Goal: Task Accomplishment & Management: Use online tool/utility

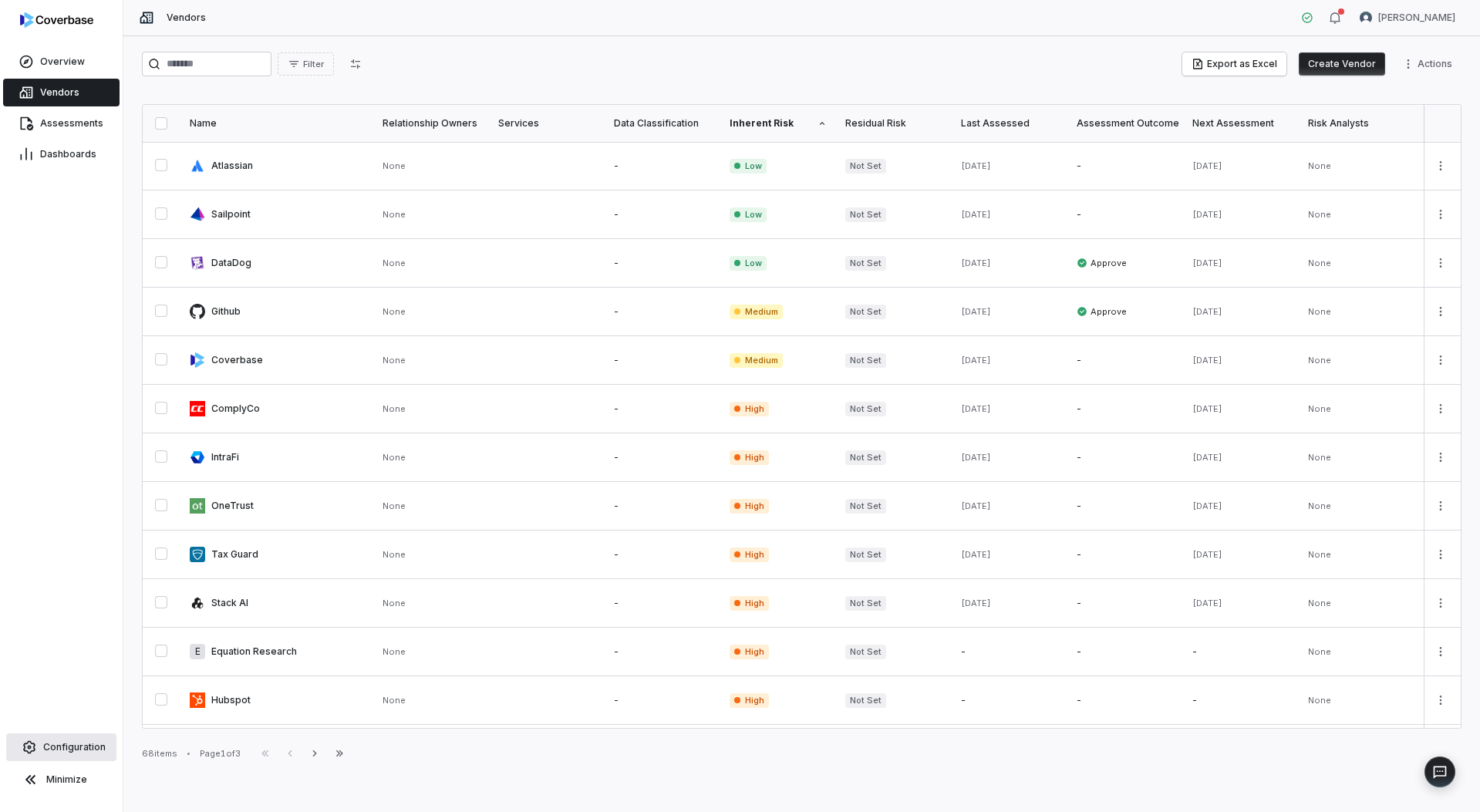
click at [87, 743] on span "Configuration" at bounding box center [75, 747] width 62 height 12
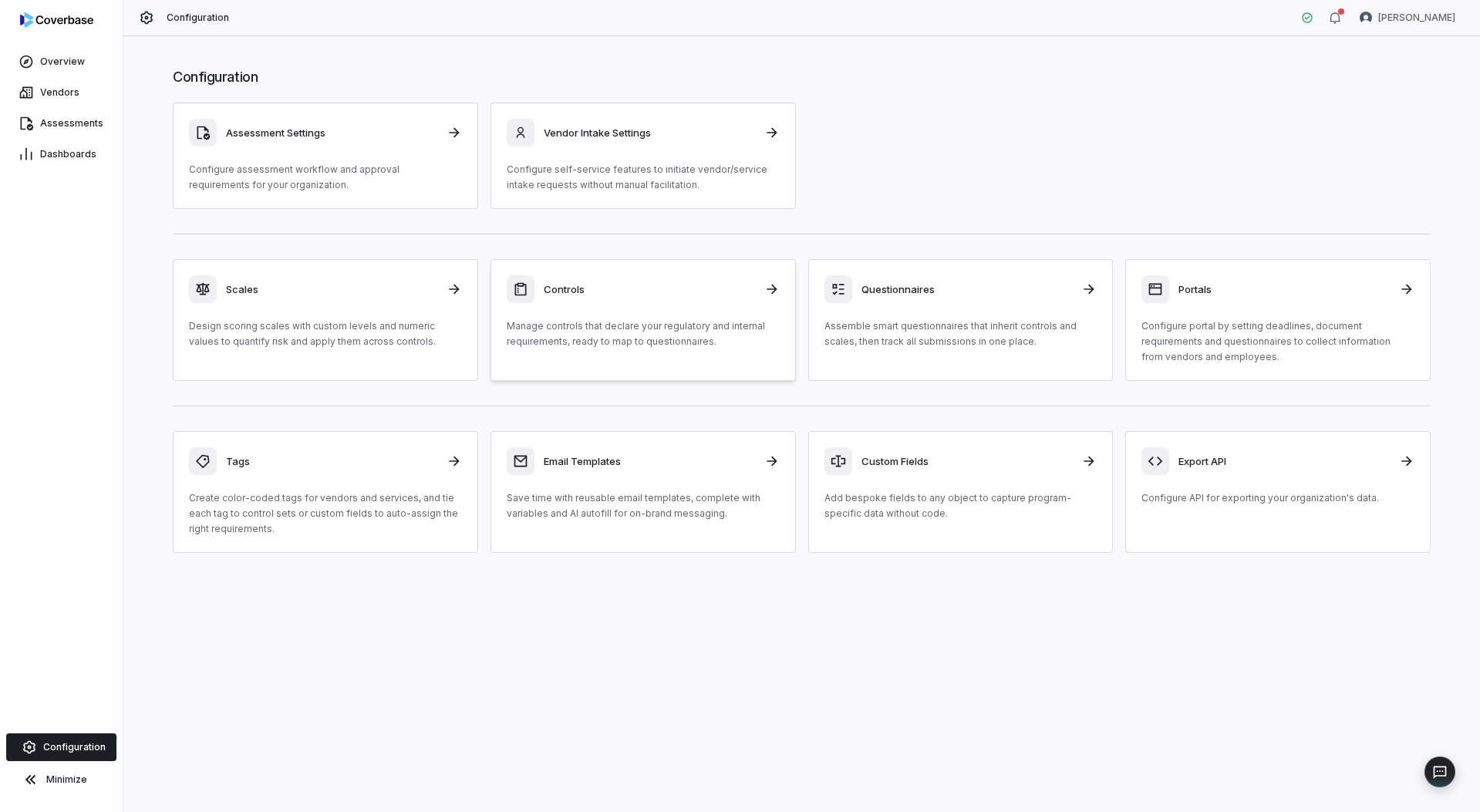
click at [711, 347] on p "Manage controls that declare your regulatory and internal requirements, ready t…" at bounding box center [643, 333] width 273 height 31
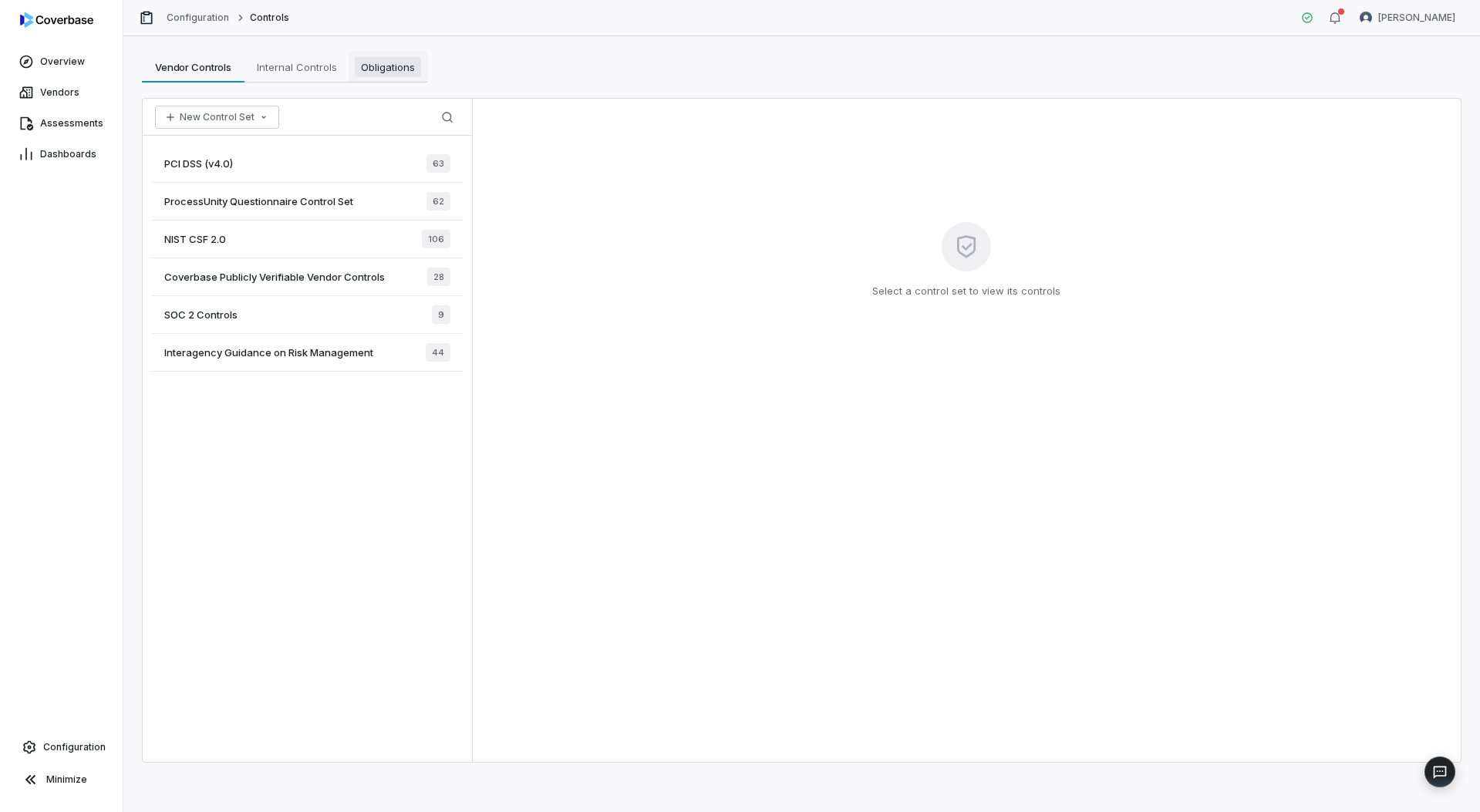
click at [369, 79] on link "Obligations Obligations" at bounding box center [388, 67] width 78 height 31
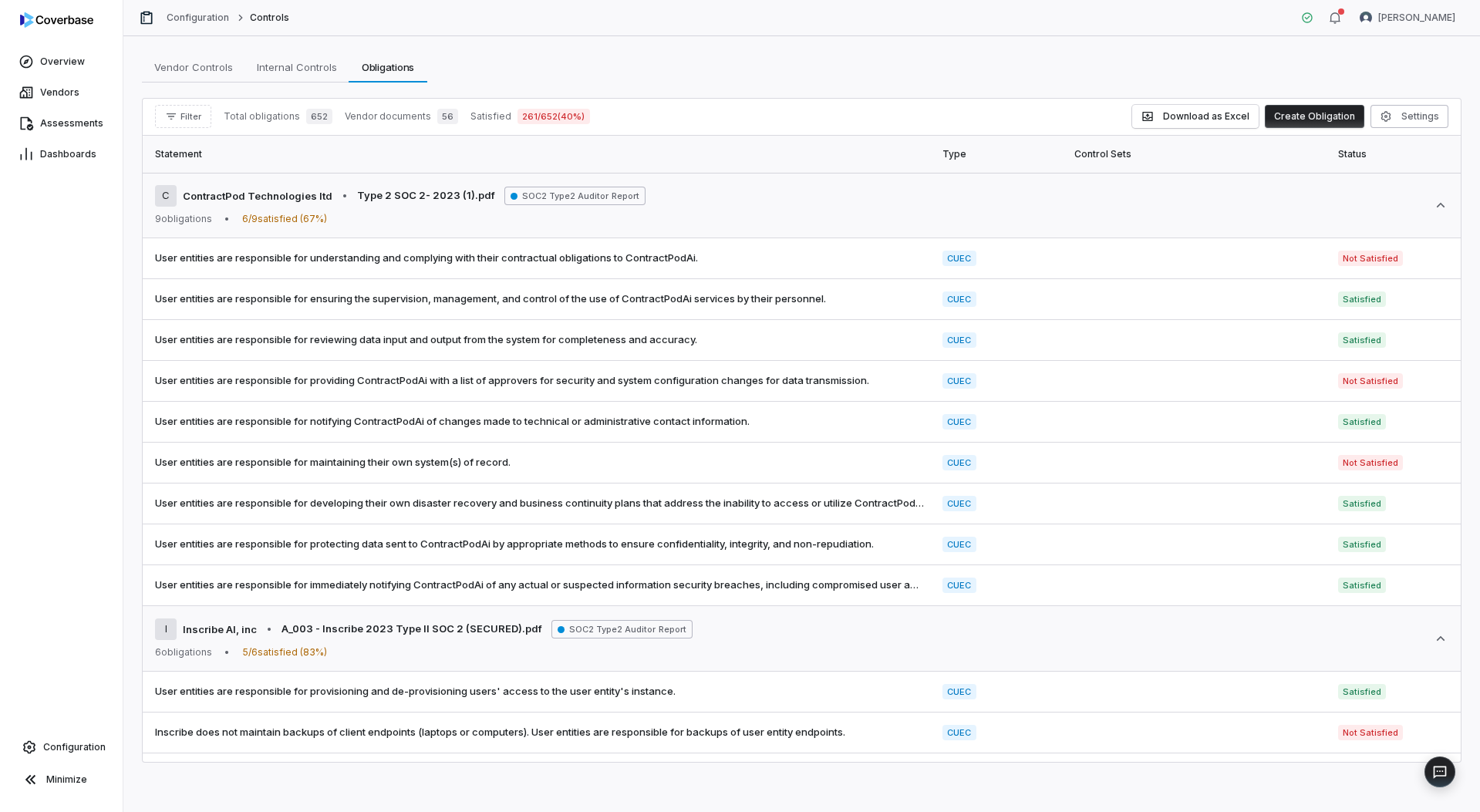
click at [193, 129] on div "Filter Total obligations 652 Vendor documents 56 Satisfied 261 / 652 ( 40 %) Do…" at bounding box center [801, 117] width 1318 height 37
click at [193, 119] on span "Filter" at bounding box center [190, 116] width 20 height 12
click at [220, 189] on div "Vendors" at bounding box center [235, 187] width 148 height 25
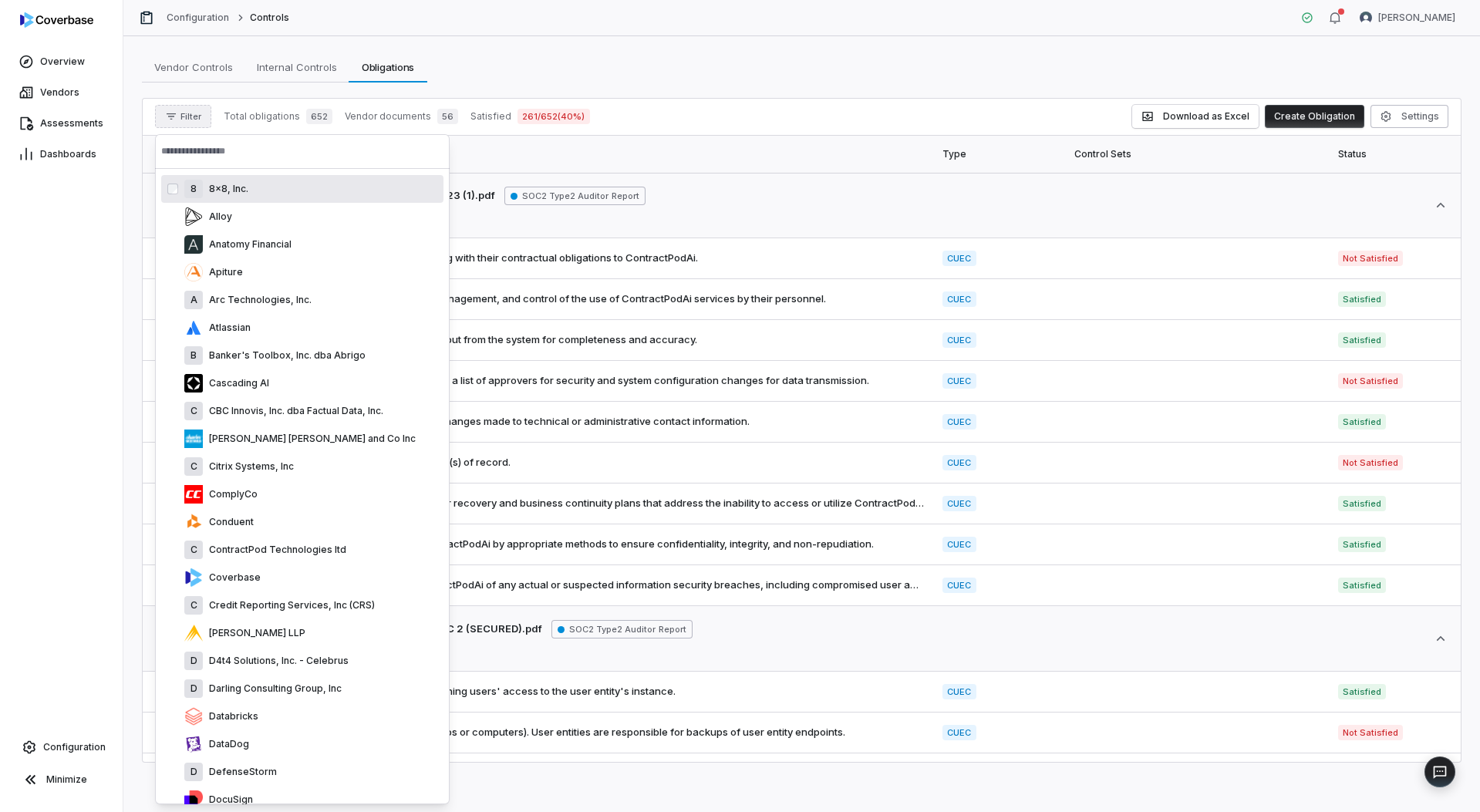
click at [228, 158] on input "text" at bounding box center [302, 151] width 283 height 34
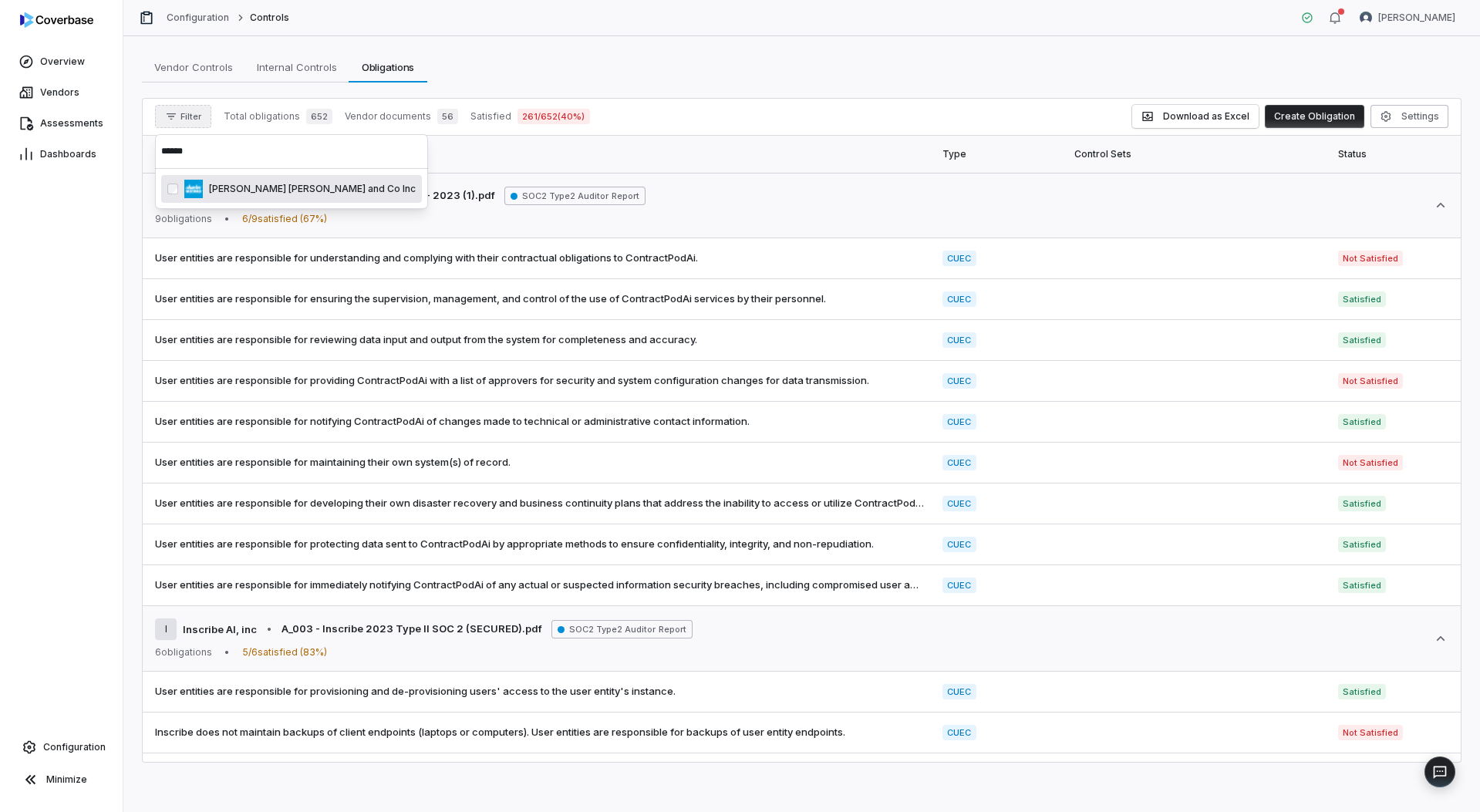
type input "******"
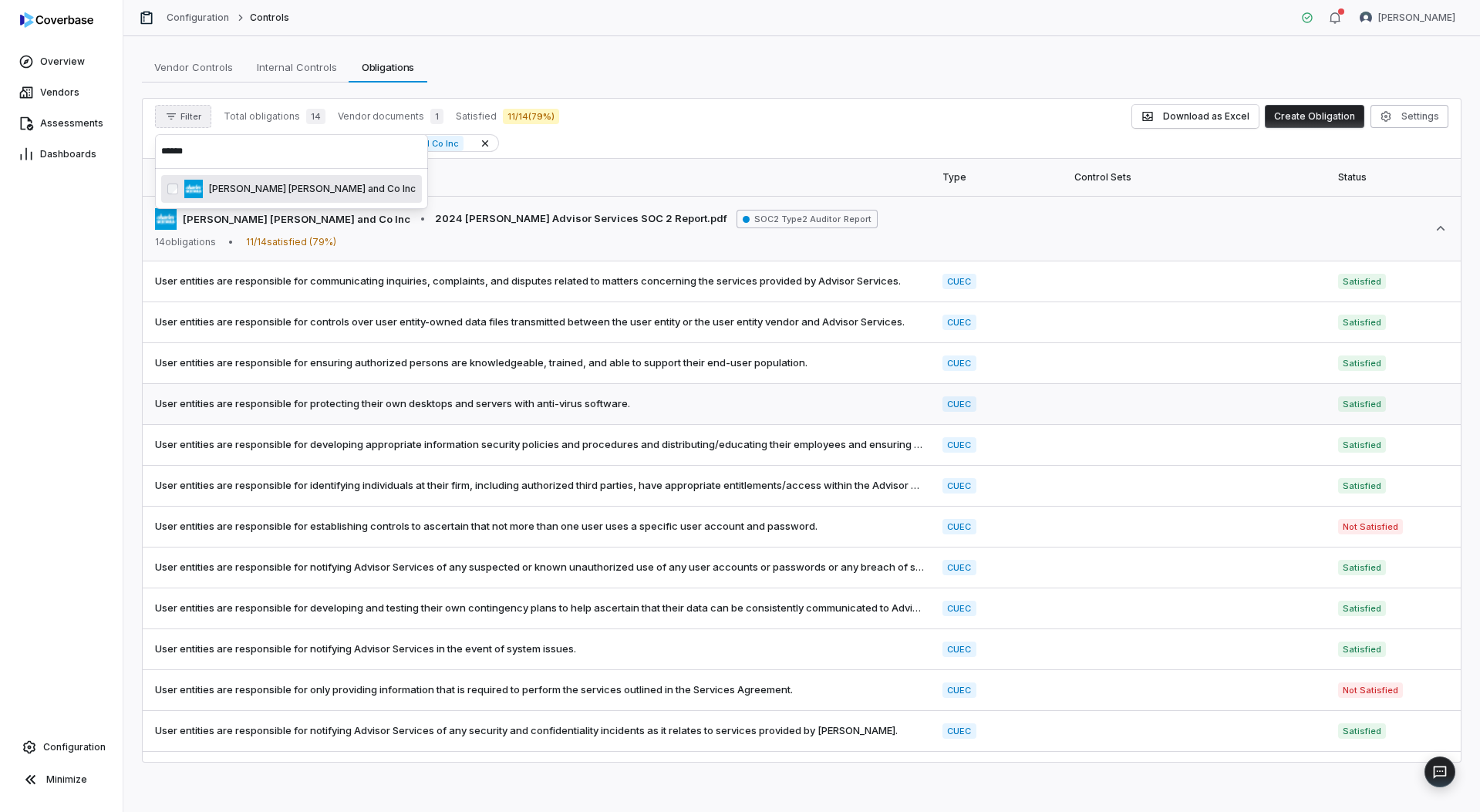
scroll to position [71, 0]
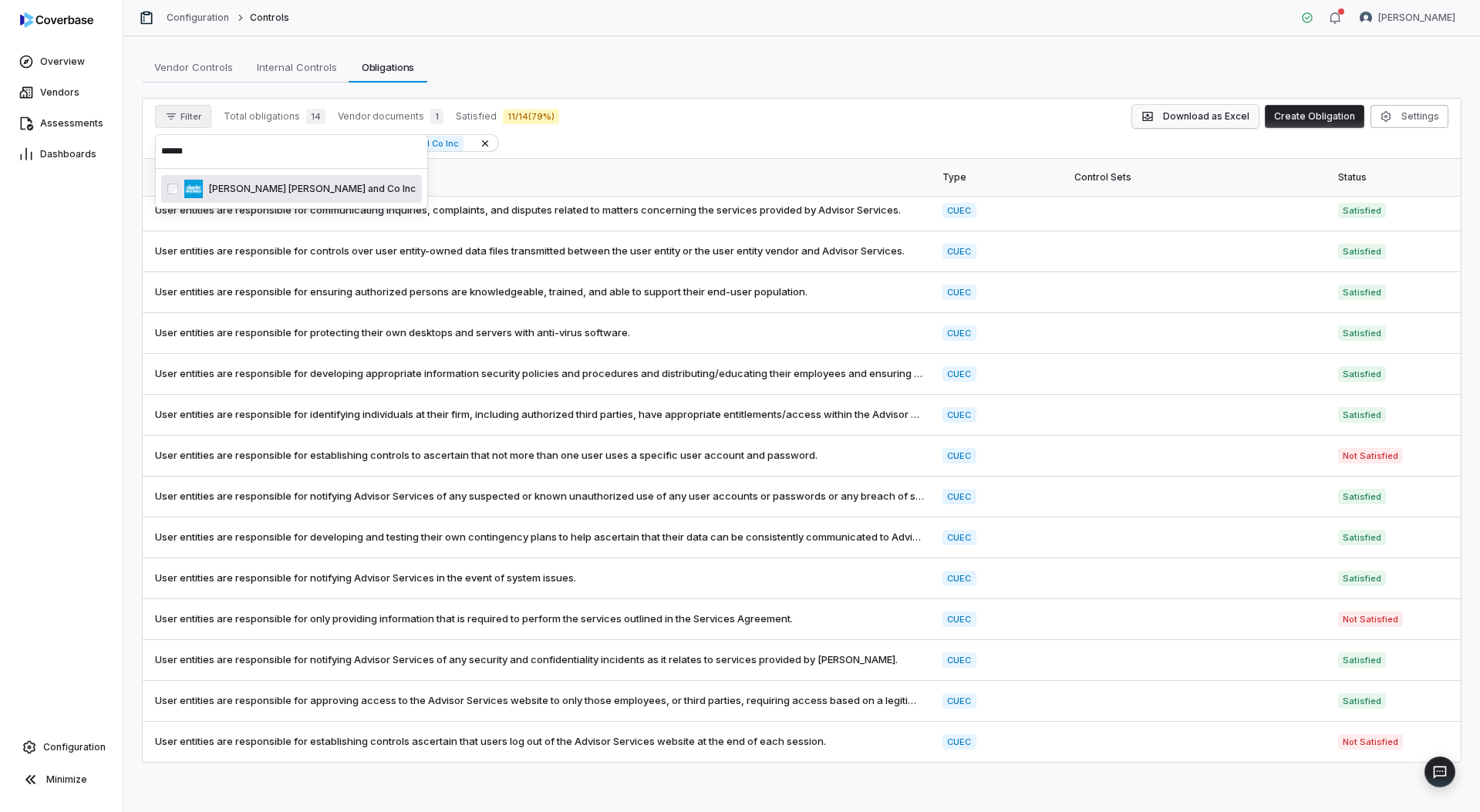
click at [1168, 119] on button "Download as Excel" at bounding box center [1196, 116] width 126 height 23
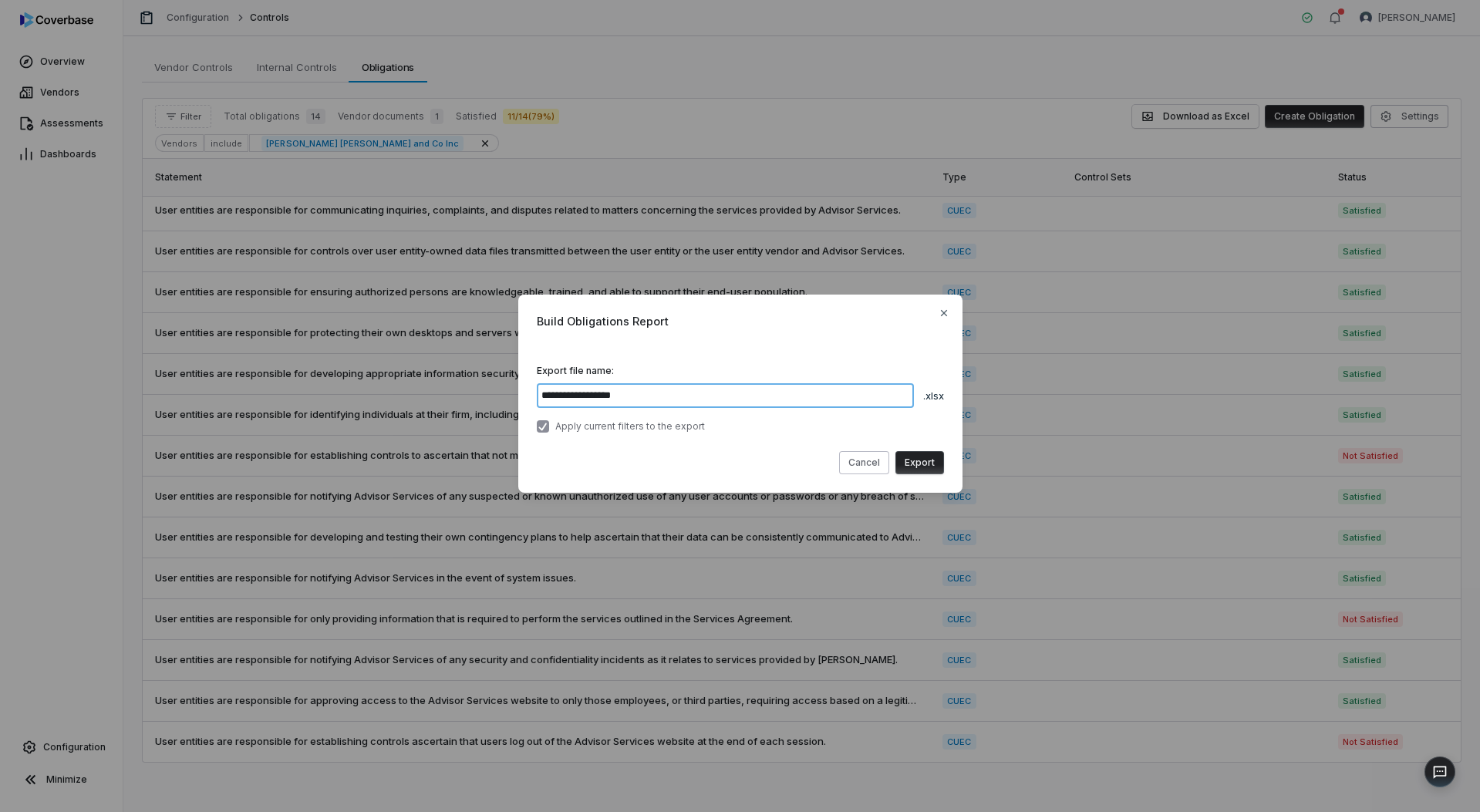
click at [542, 394] on input "**********" at bounding box center [725, 395] width 377 height 25
type input "**********"
click at [927, 470] on button "Export" at bounding box center [919, 463] width 49 height 23
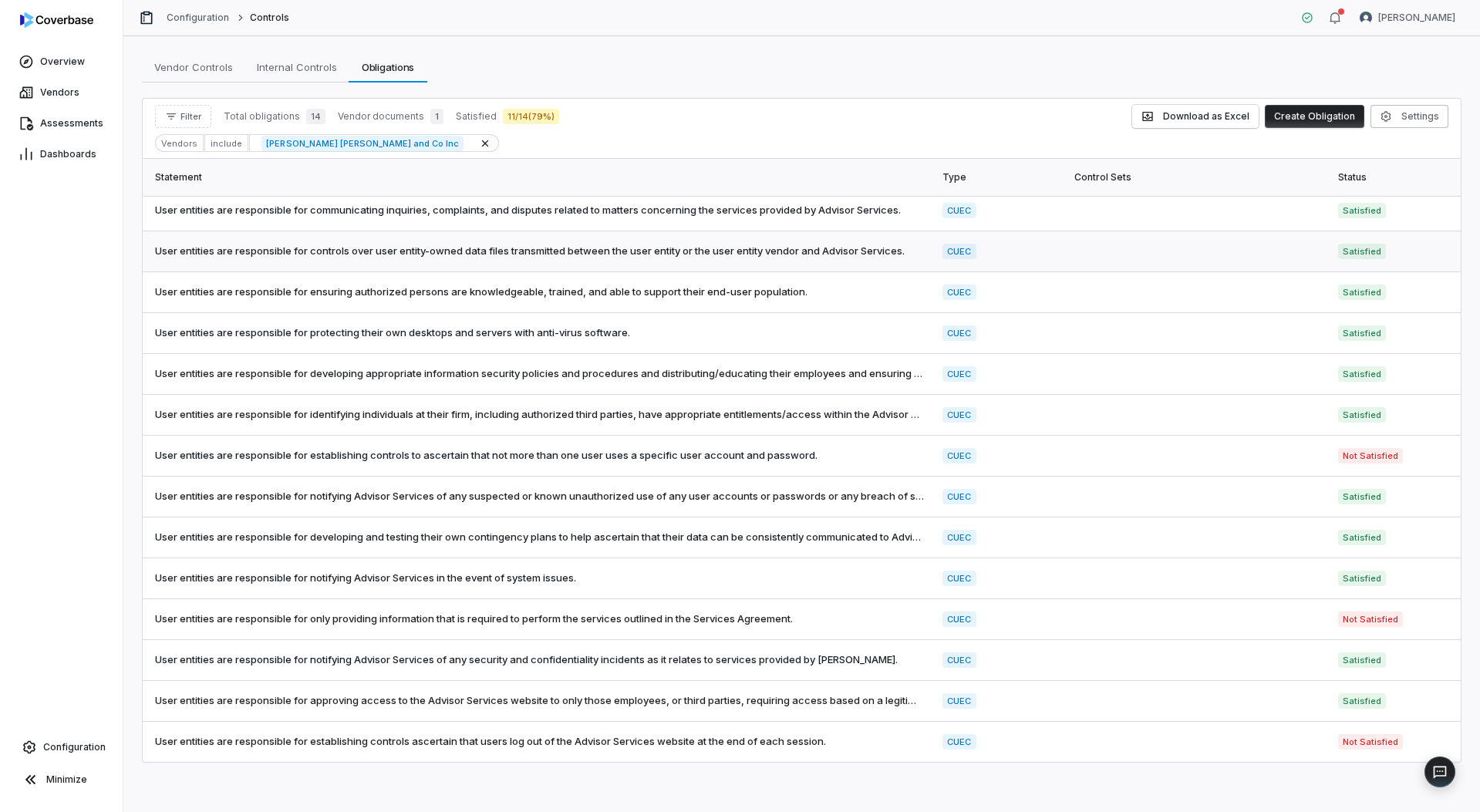
click at [887, 260] on td "User entities are responsible for controls over user entity-owned data files tr…" at bounding box center [537, 251] width 790 height 41
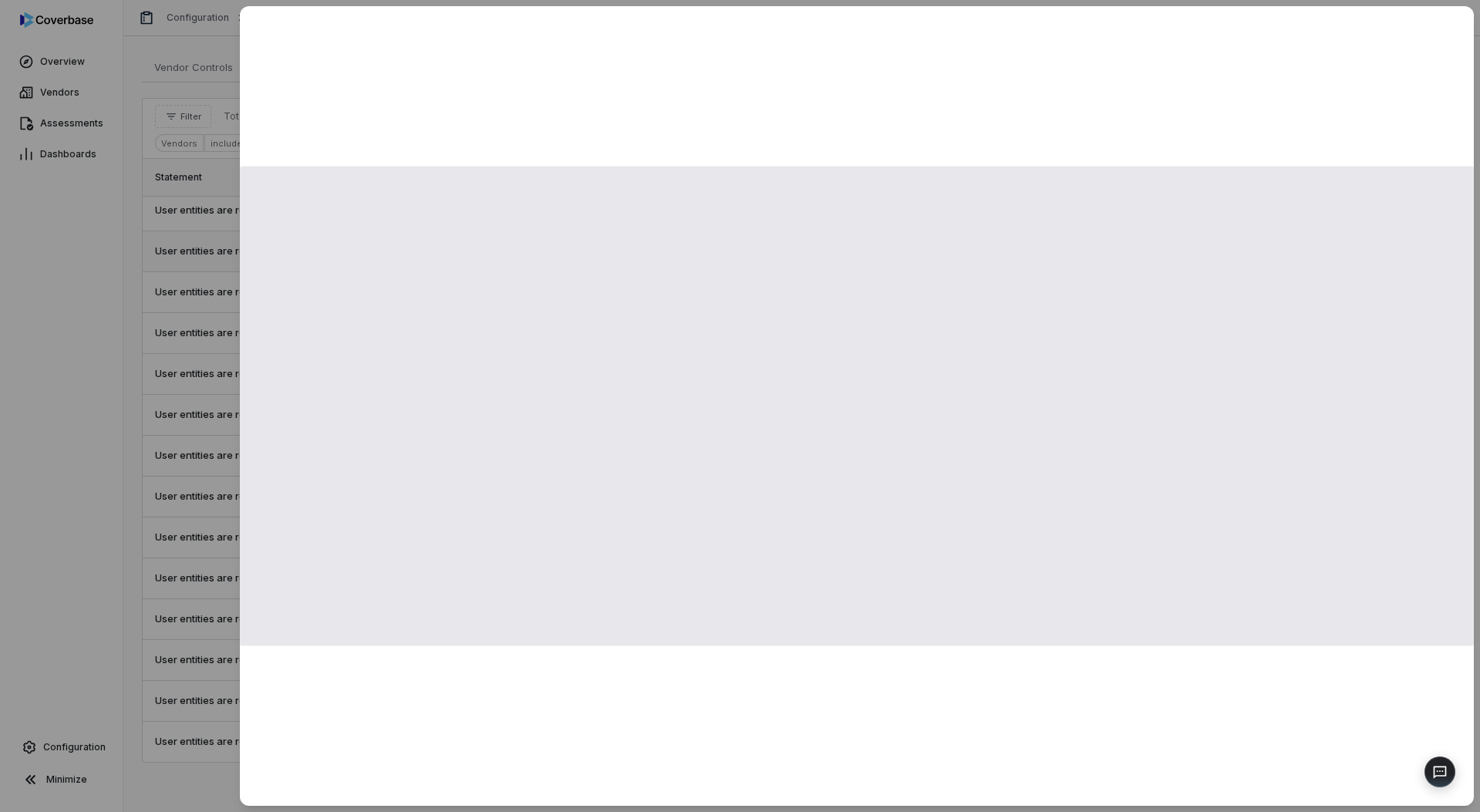
click at [887, 260] on body "Overview Vendors Assessments Dashboards Configuration Minimize Configuration Co…" at bounding box center [740, 406] width 1480 height 812
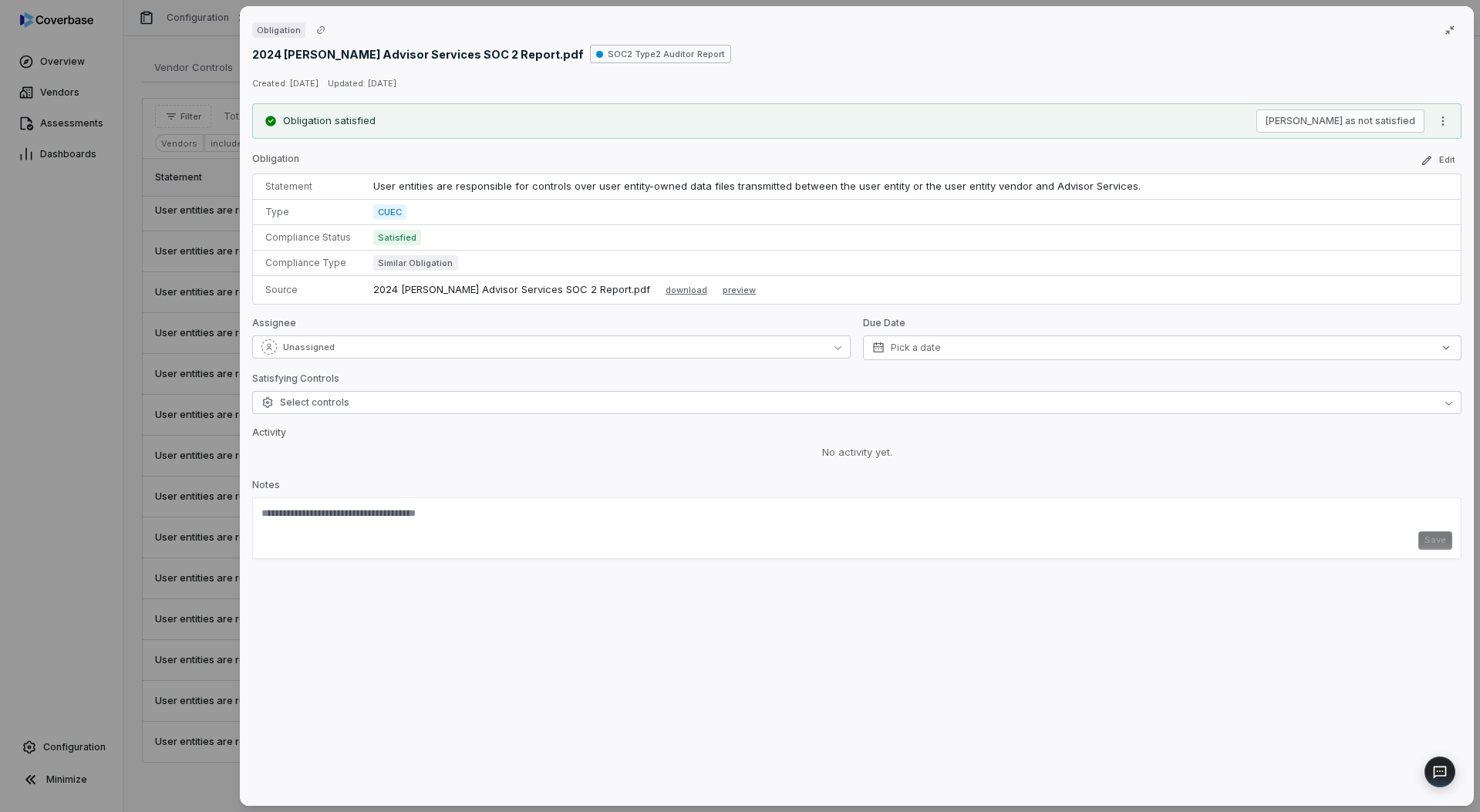
click at [156, 315] on div "Obligation 2024 [PERSON_NAME] Advisor Services SOC 2 Report.pdf SOC2 Type2 Audi…" at bounding box center [740, 406] width 1480 height 812
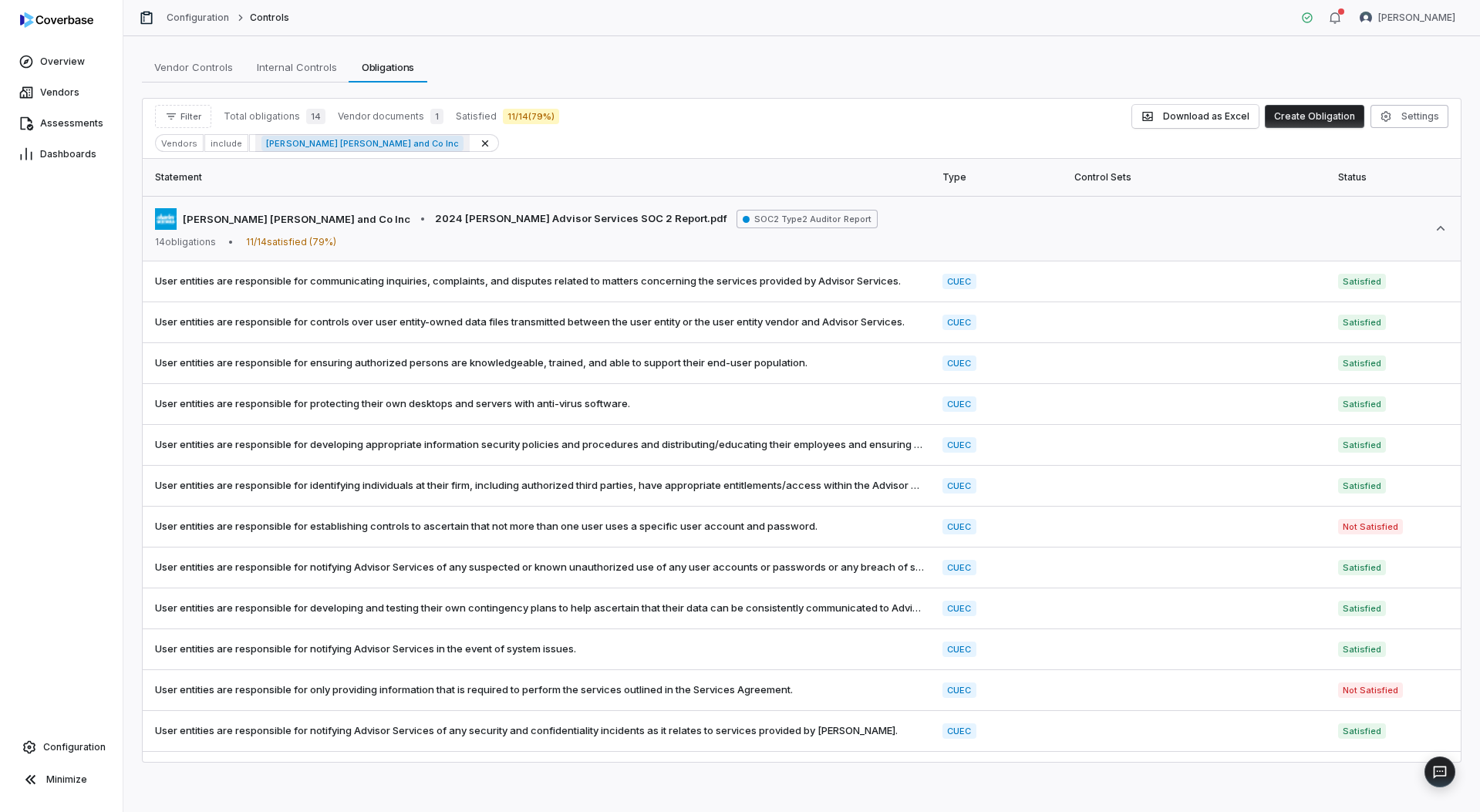
click at [324, 148] on span "[PERSON_NAME] [PERSON_NAME] and Co Inc" at bounding box center [362, 143] width 202 height 15
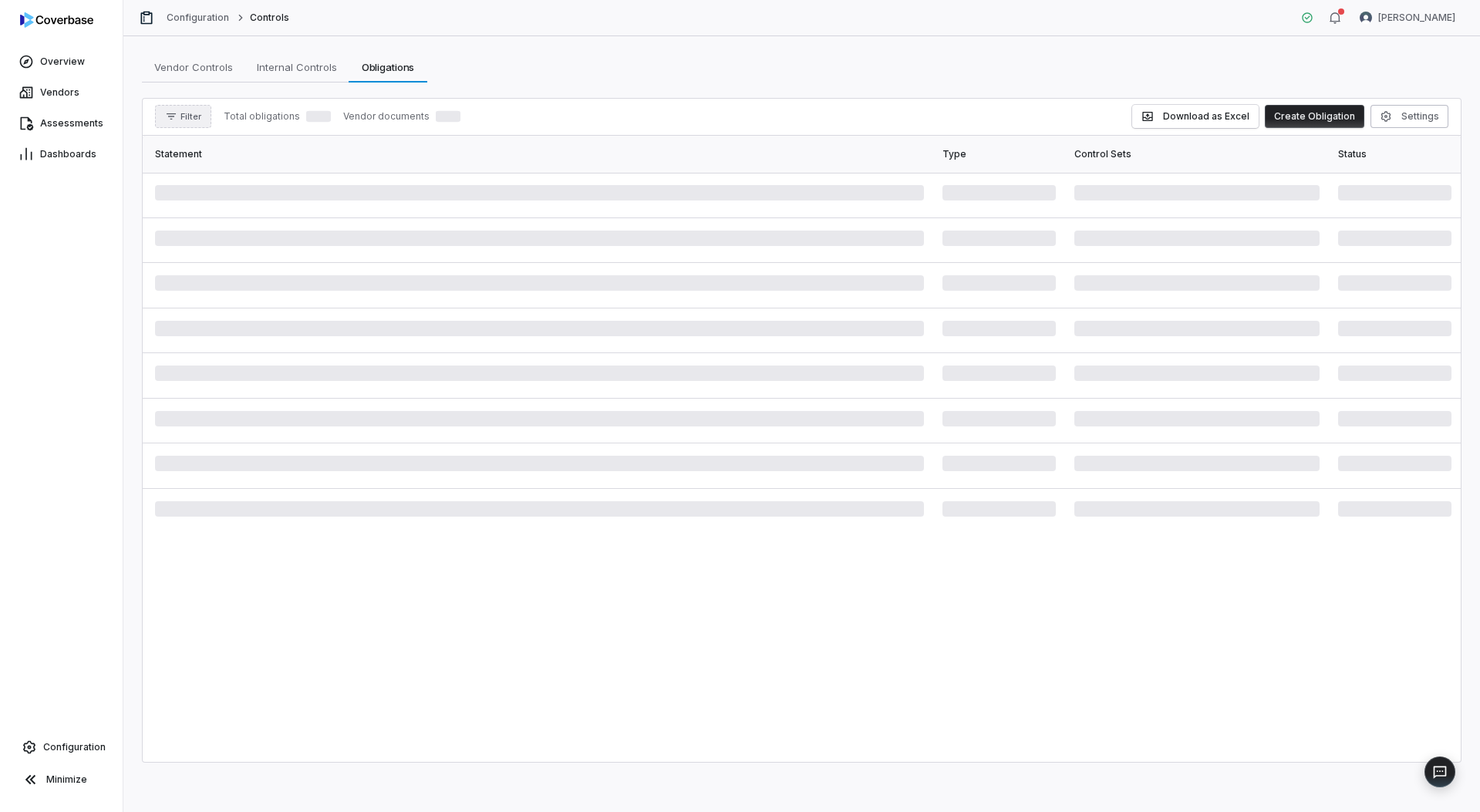
click at [186, 121] on span "Filter" at bounding box center [190, 116] width 20 height 12
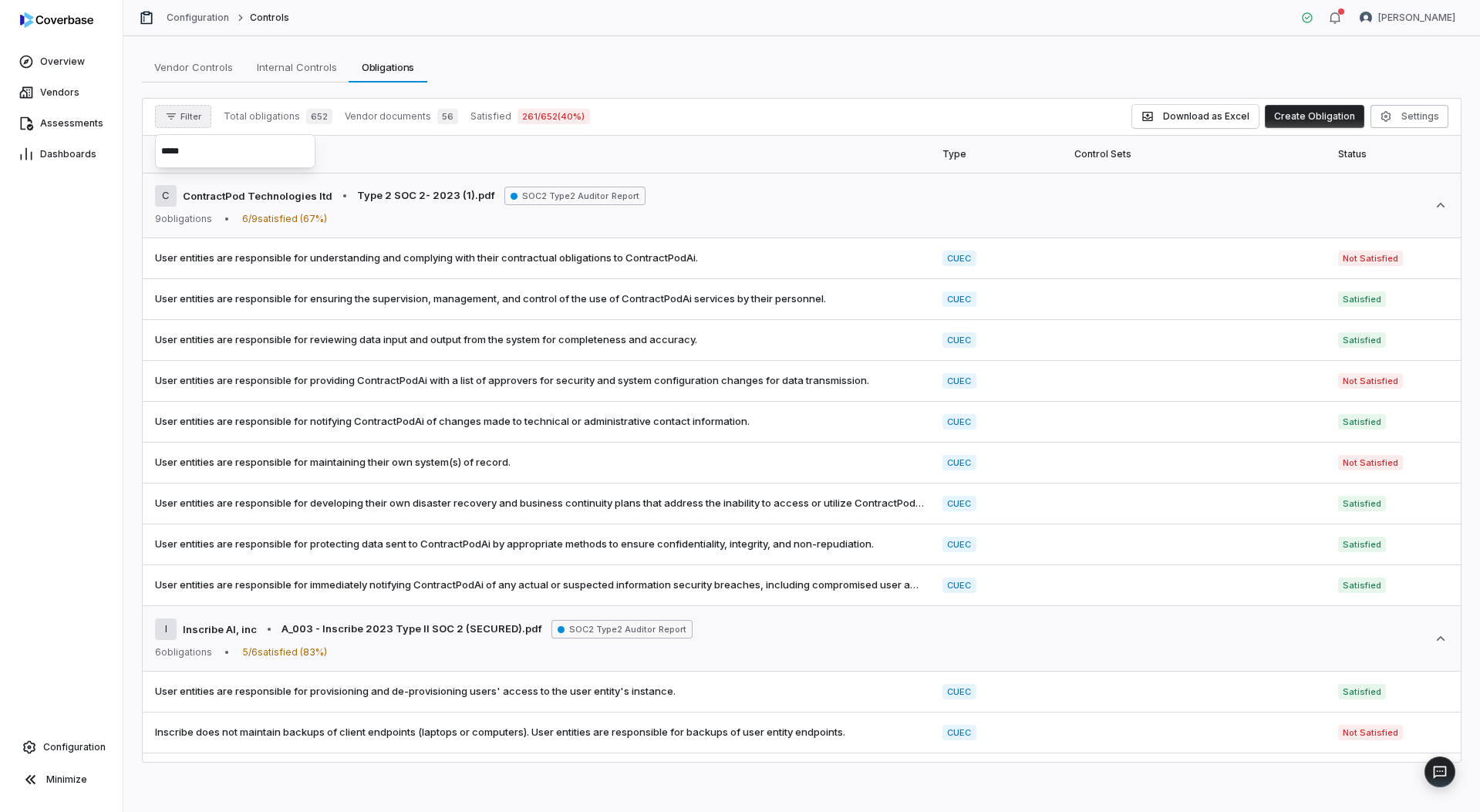
click at [220, 155] on input "*****" at bounding box center [235, 151] width 148 height 34
type input "*****"
click at [353, 142] on th "Statement" at bounding box center [537, 155] width 790 height 37
click at [164, 115] on button "Filter" at bounding box center [182, 116] width 56 height 23
click at [185, 192] on div "Vendors" at bounding box center [235, 187] width 148 height 25
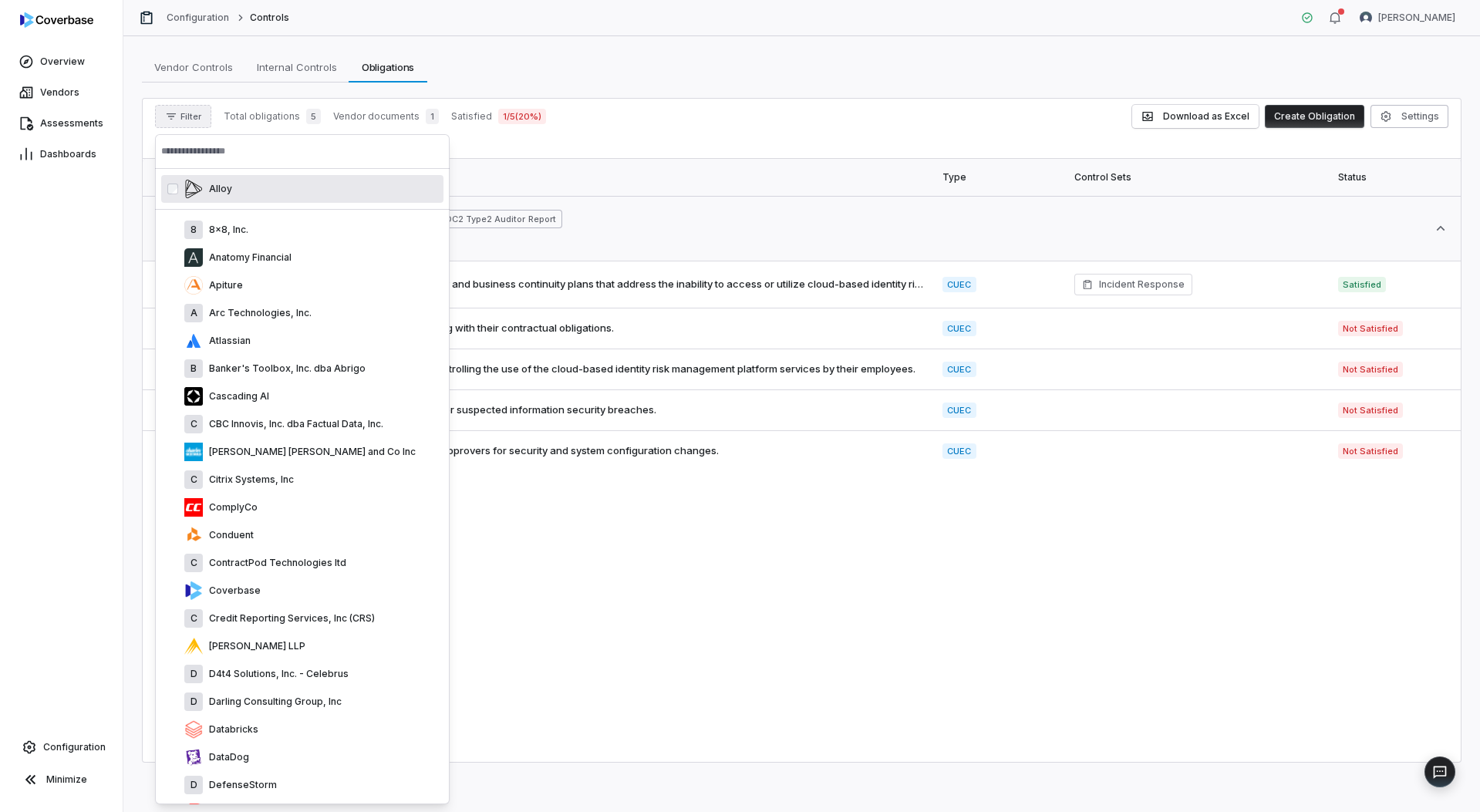
click at [713, 155] on div "Filter Total obligations 5 Vendor documents 1 Satisfied 1 / 5 ( 20 %) Download …" at bounding box center [801, 129] width 1318 height 60
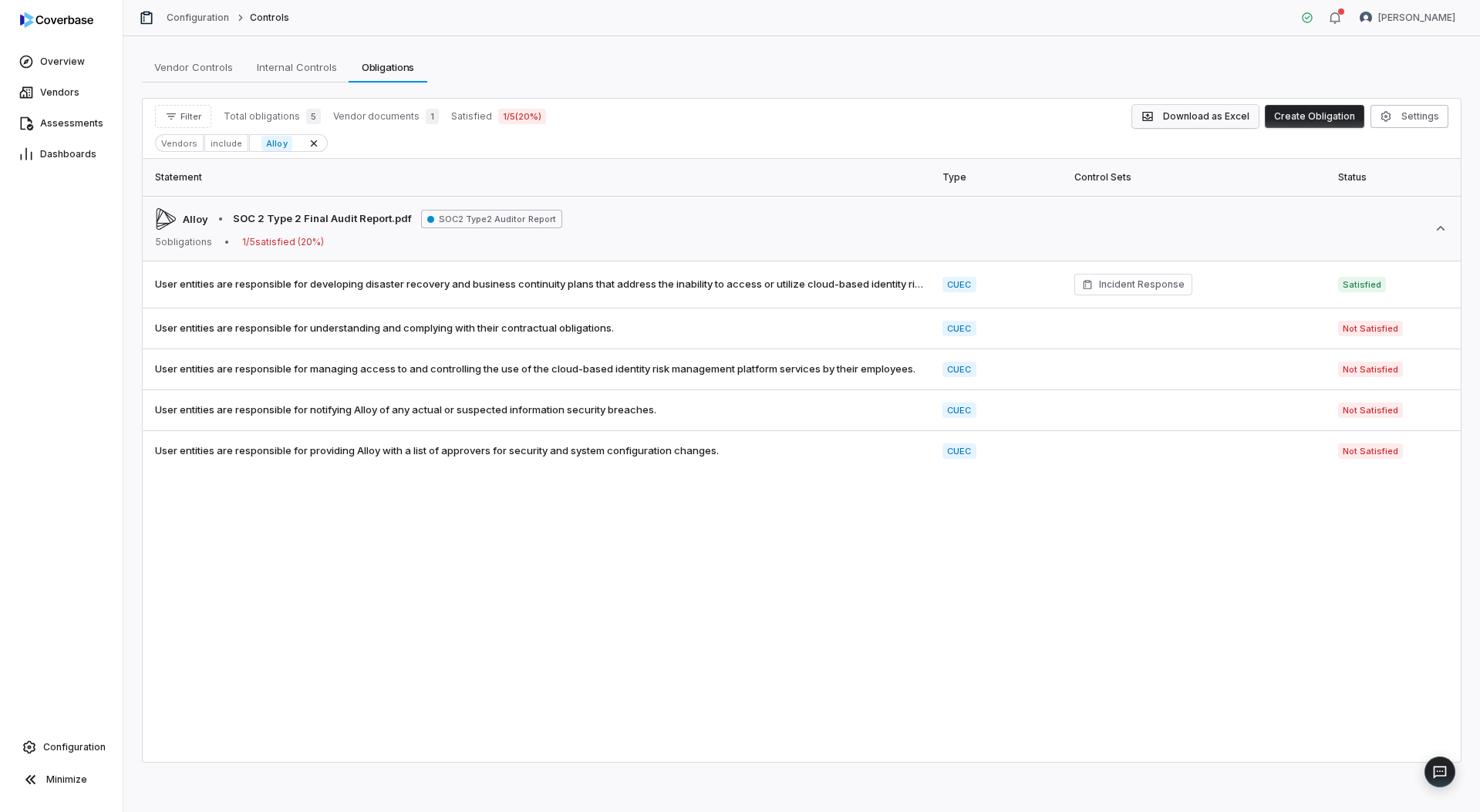
click at [1195, 113] on button "Download as Excel" at bounding box center [1196, 116] width 126 height 23
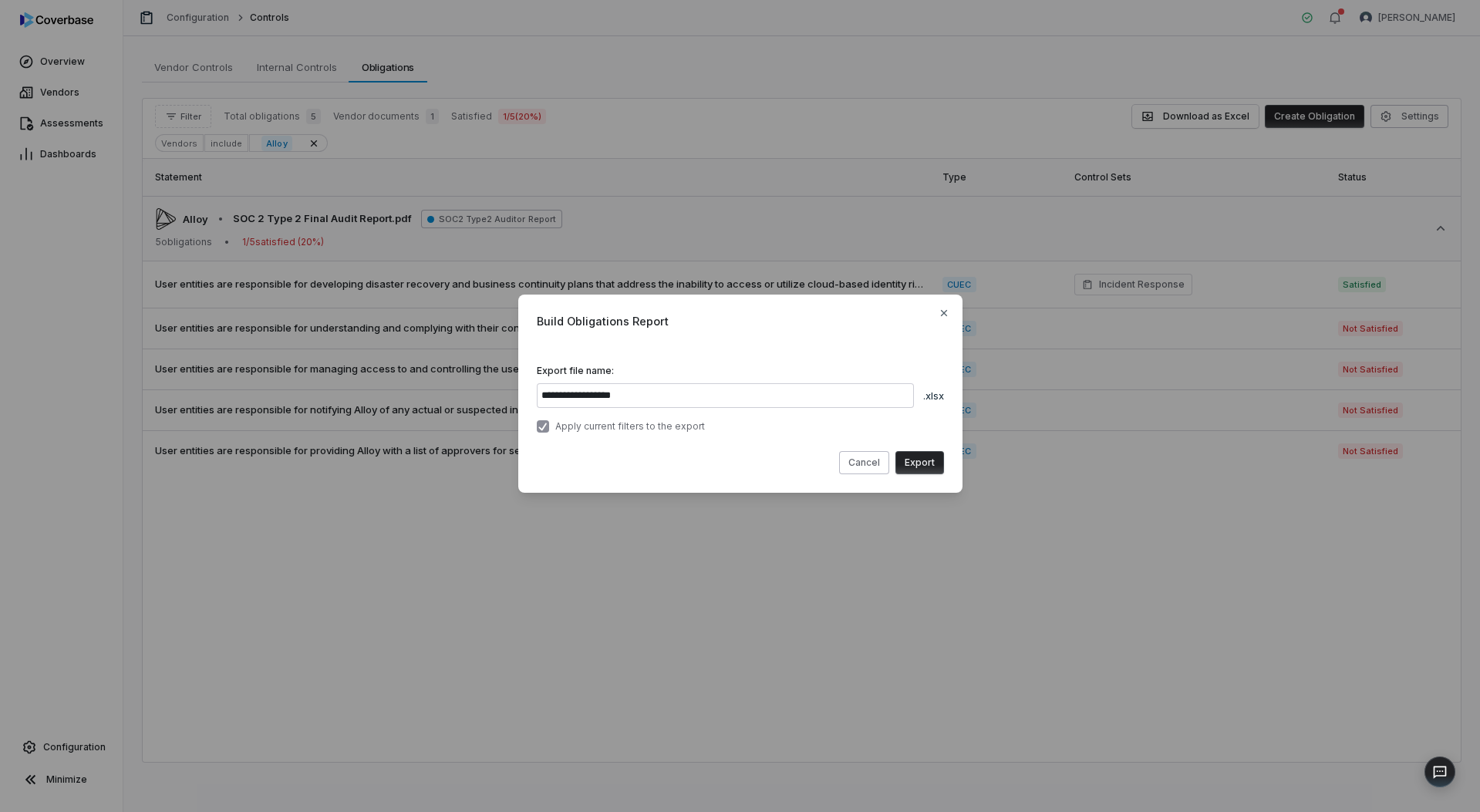
click at [940, 470] on button "Export" at bounding box center [919, 463] width 49 height 23
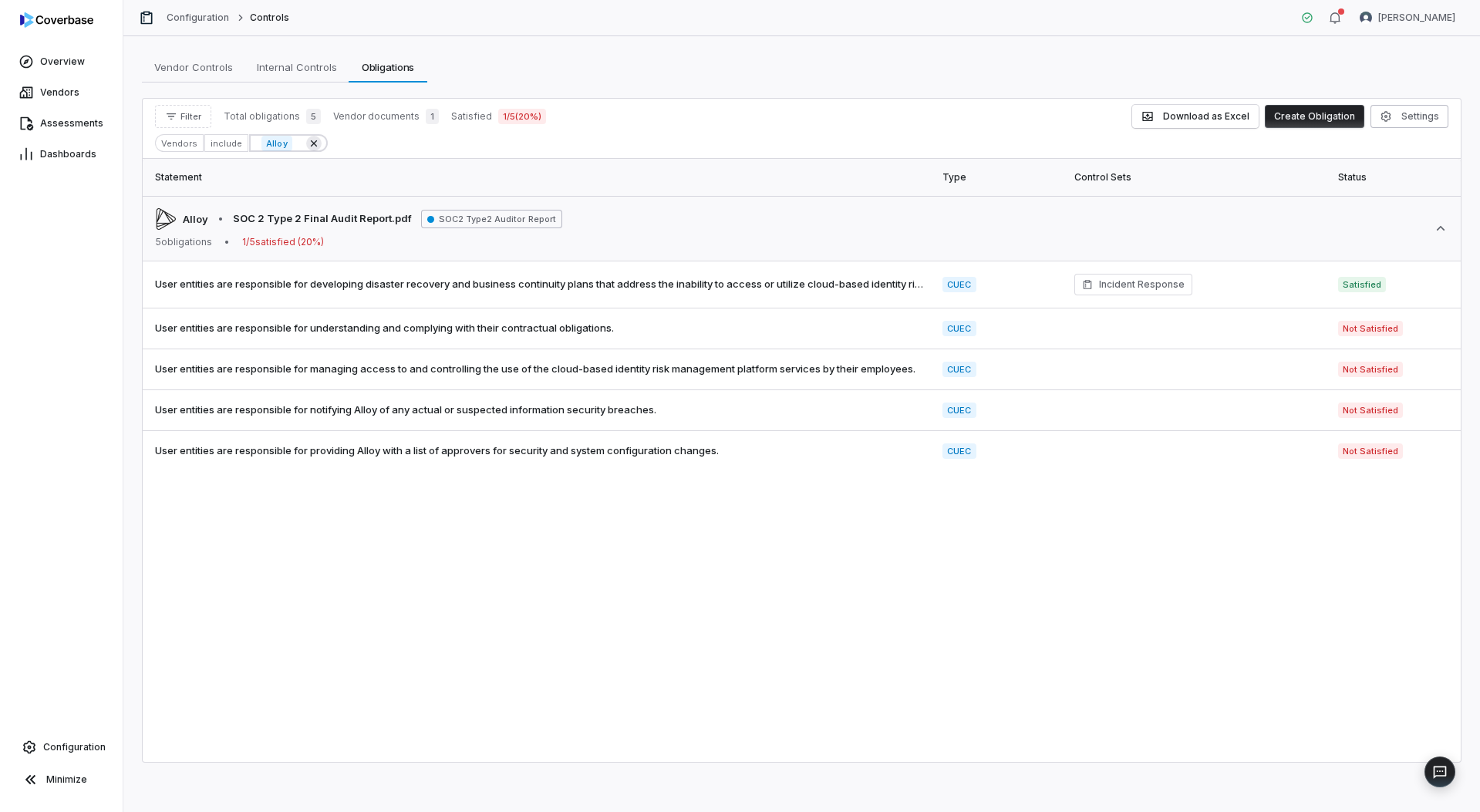
click at [308, 146] on icon at bounding box center [314, 143] width 12 height 12
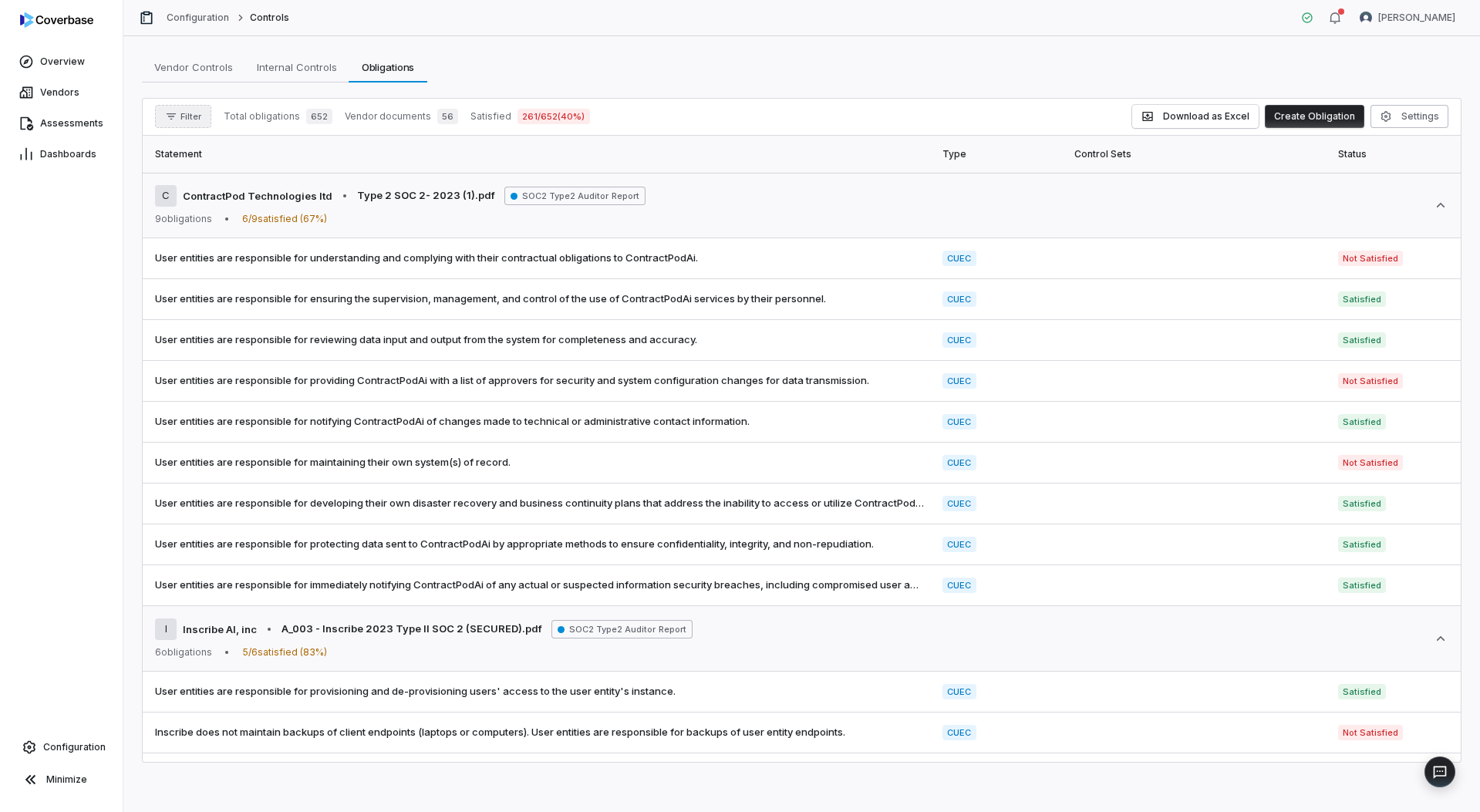
click at [181, 117] on span "Filter" at bounding box center [190, 116] width 20 height 12
click at [190, 185] on div "Vendors" at bounding box center [235, 187] width 148 height 25
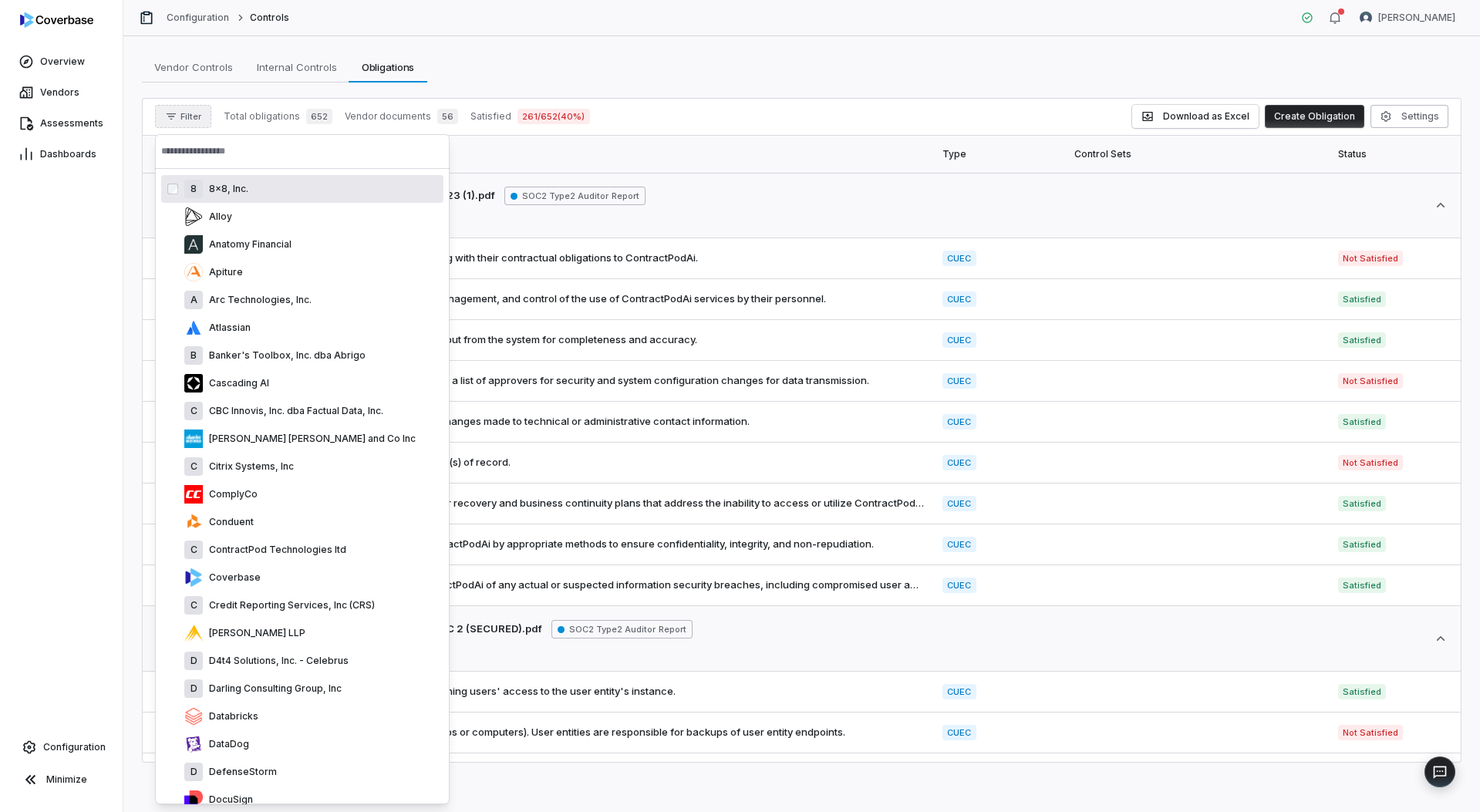
click at [238, 152] on input "text" at bounding box center [302, 151] width 283 height 34
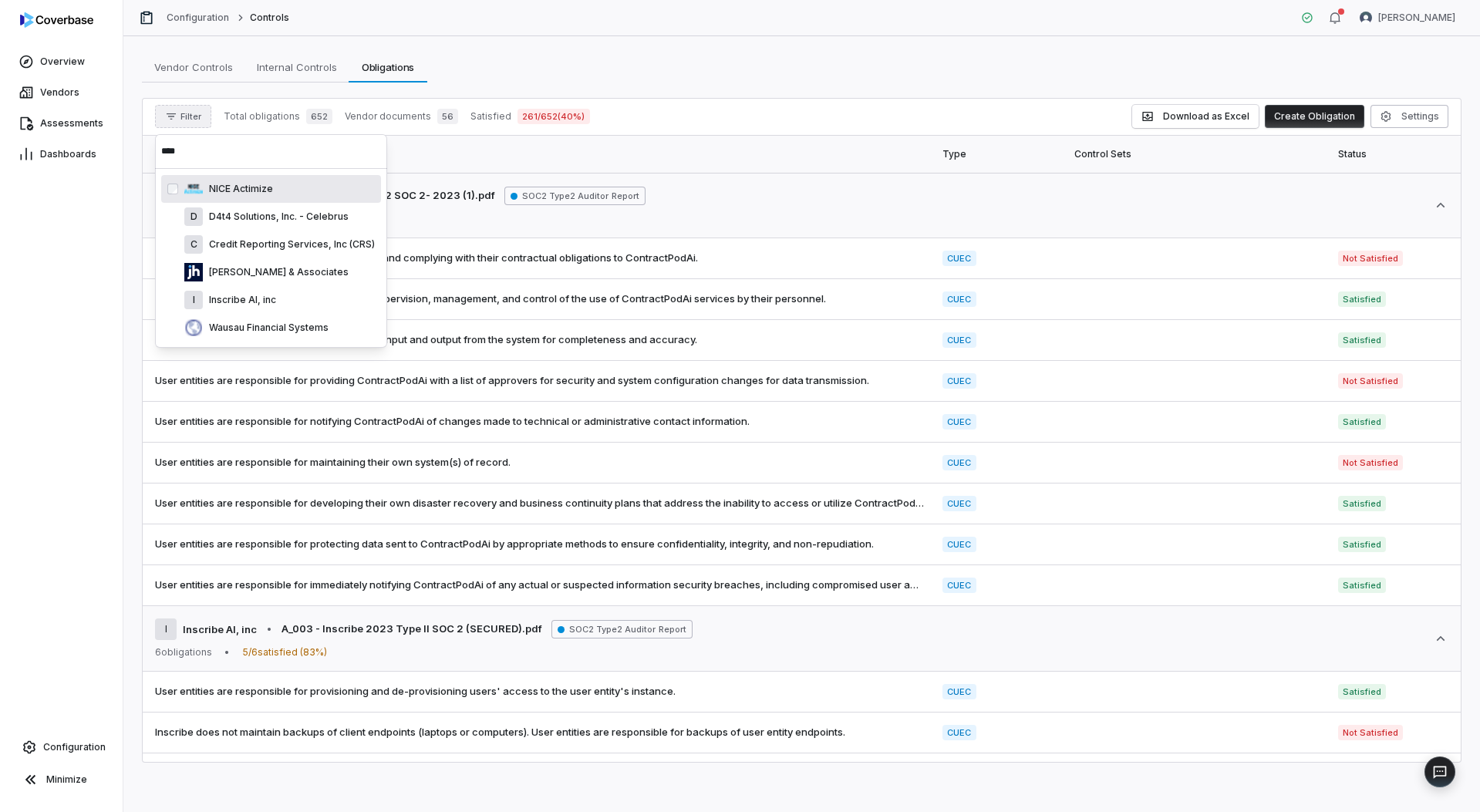
type input "****"
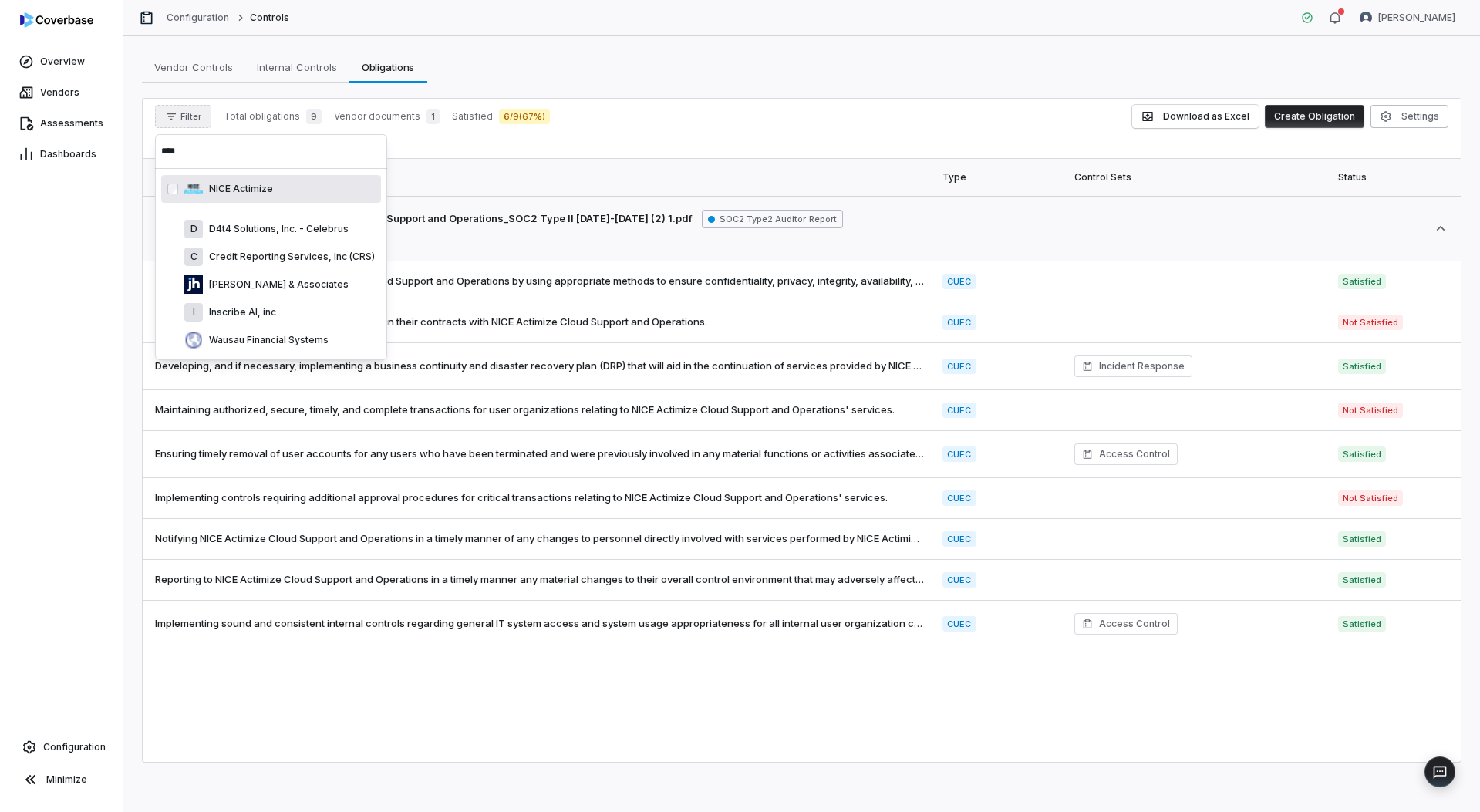
click at [62, 457] on div "Overview Vendors Assessments Dashboards Configuration Minimize" at bounding box center [61, 406] width 123 height 812
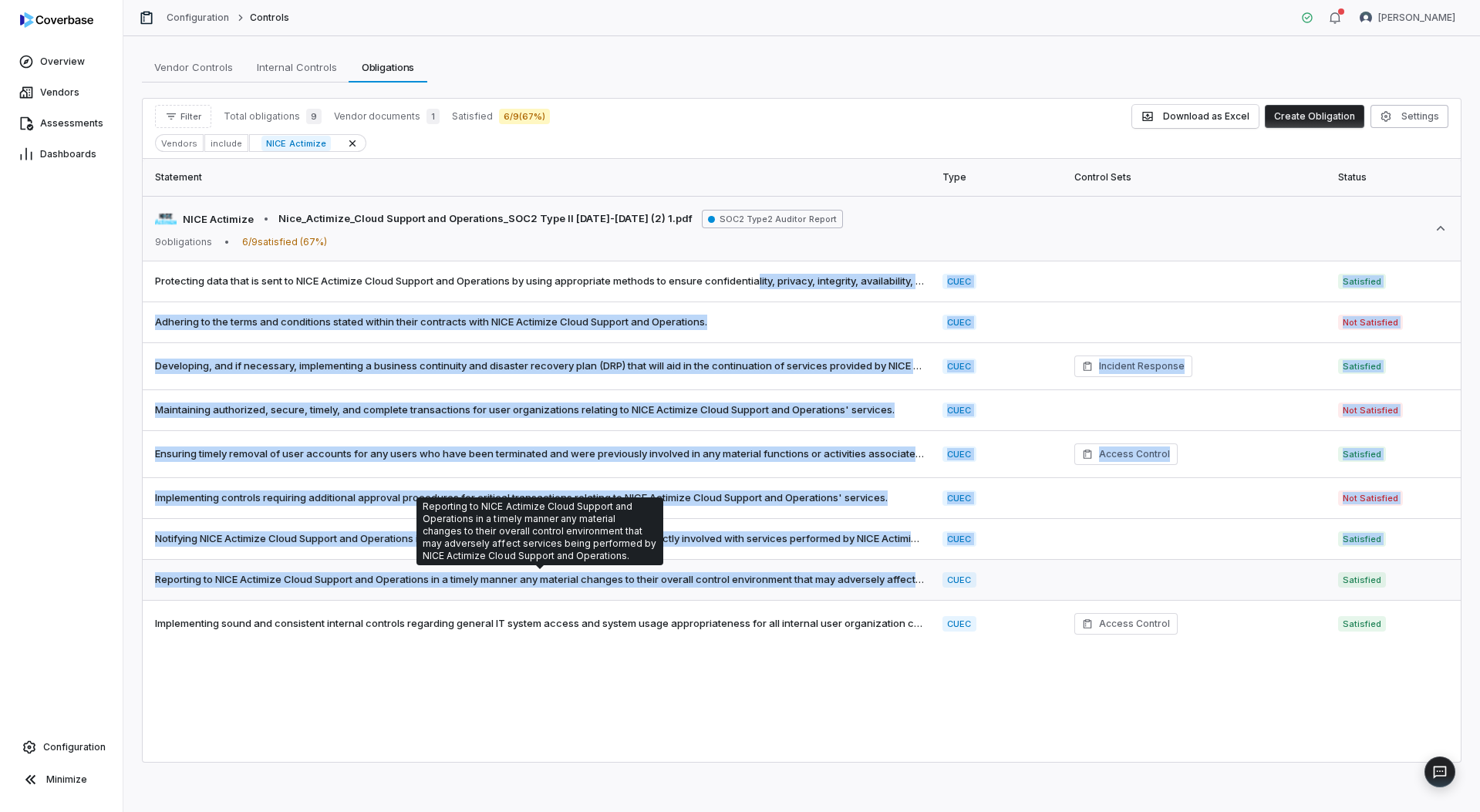
drag, startPoint x: 763, startPoint y: 276, endPoint x: 816, endPoint y: 598, distance: 326.3
click at [817, 599] on tbody "NICE Actimize • Nice_Actimize_Cloud Support and Operations_SOC2 Type II [DATE]-…" at bounding box center [801, 421] width 1318 height 451
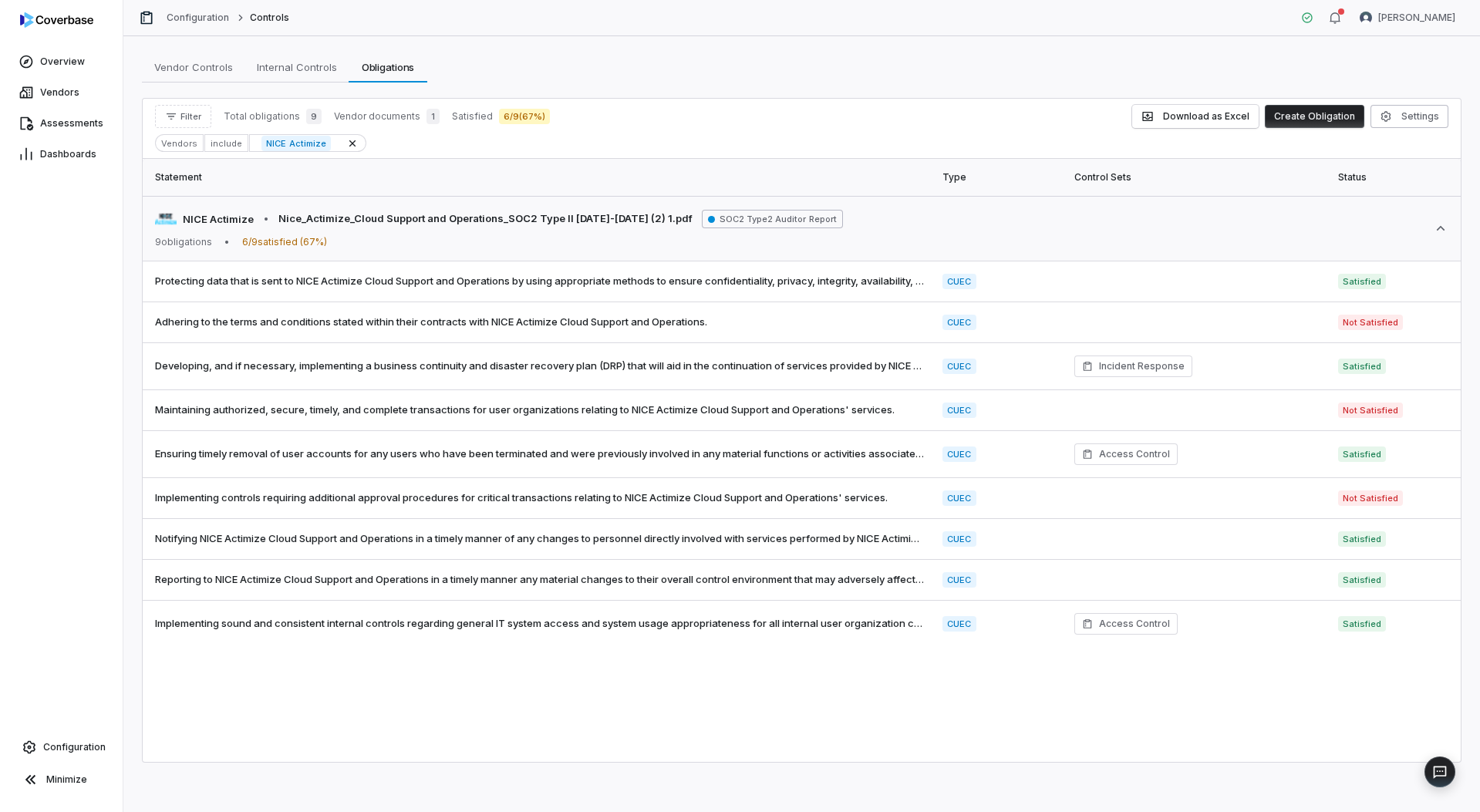
click at [860, 672] on div "Statement Type Control Sets Status Document NICE Actimize • Nice_Actimize_Cloud…" at bounding box center [801, 460] width 1318 height 602
click at [1206, 115] on button "Download as Excel" at bounding box center [1196, 116] width 126 height 23
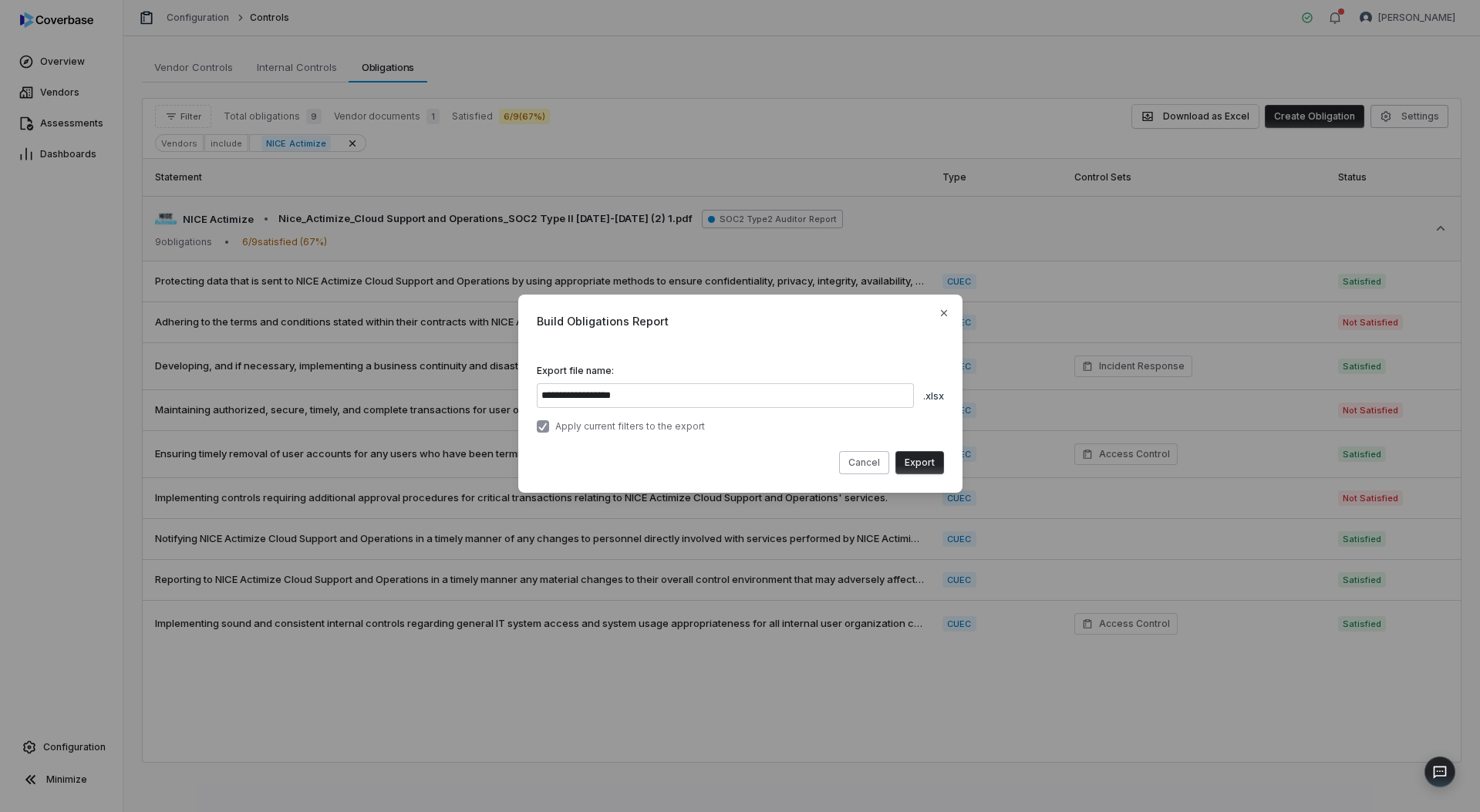
click at [915, 461] on button "Export" at bounding box center [919, 463] width 49 height 23
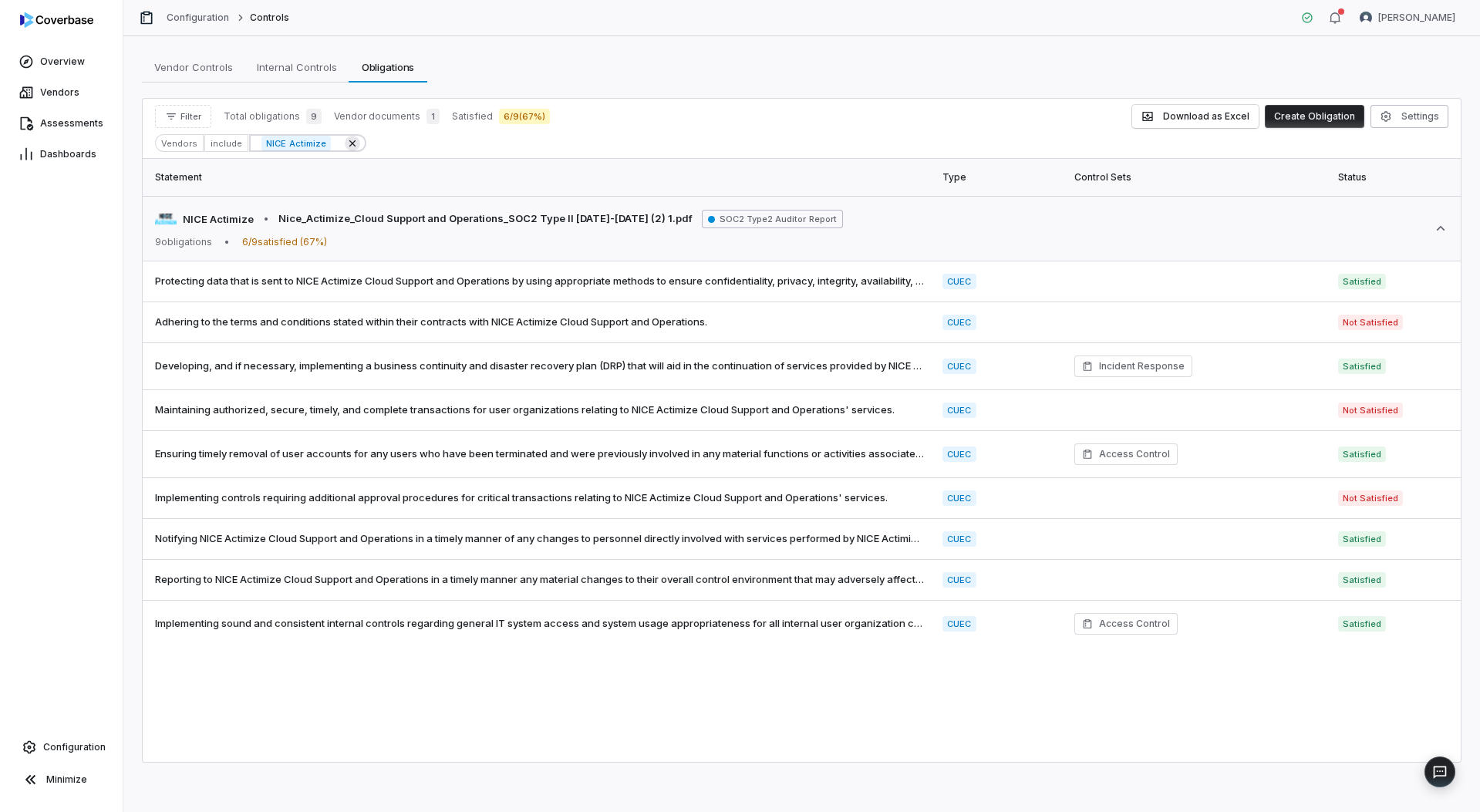
click at [347, 142] on icon at bounding box center [353, 143] width 12 height 12
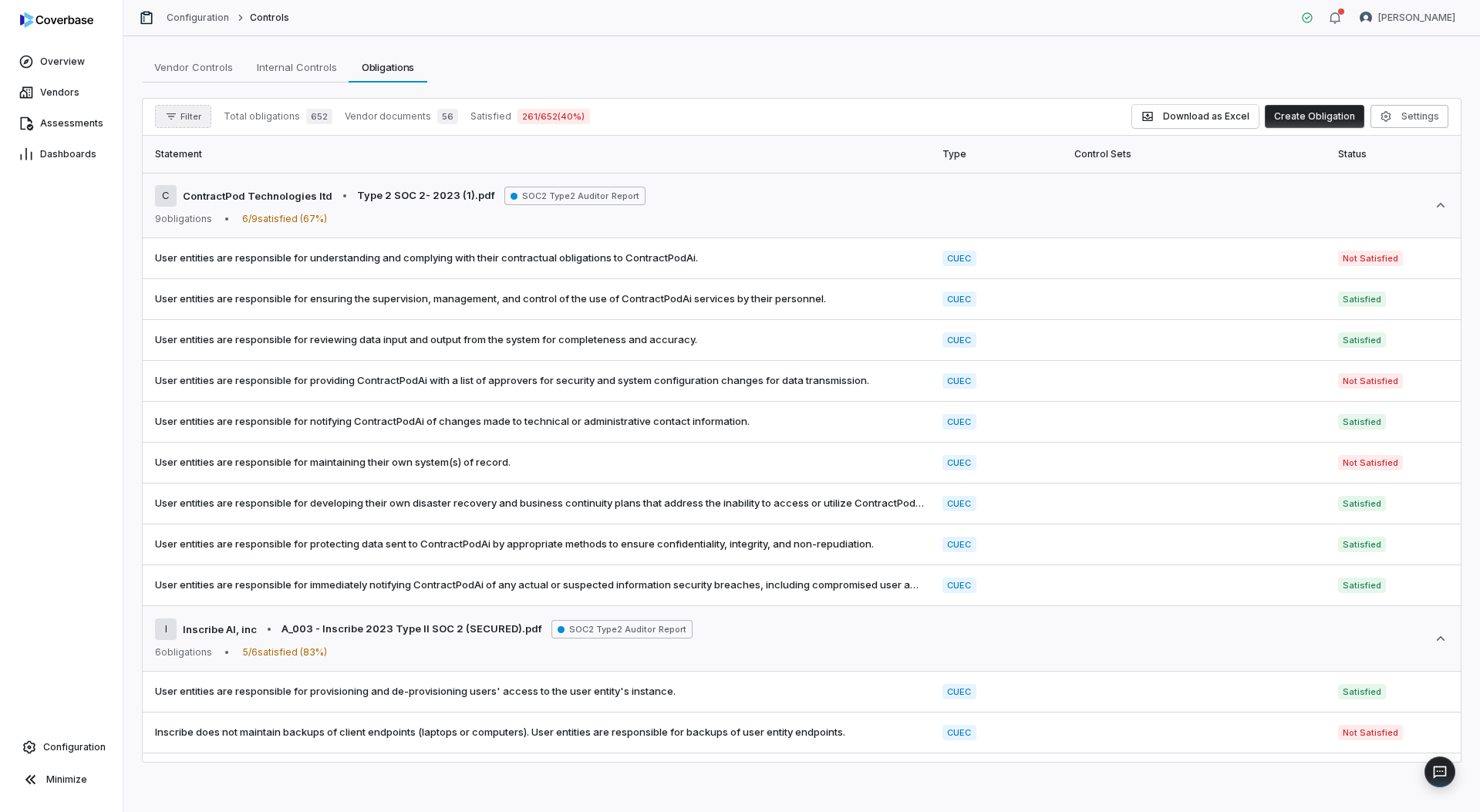
click at [178, 123] on button "Filter" at bounding box center [182, 116] width 56 height 23
click at [195, 186] on div "Vendors" at bounding box center [235, 187] width 148 height 25
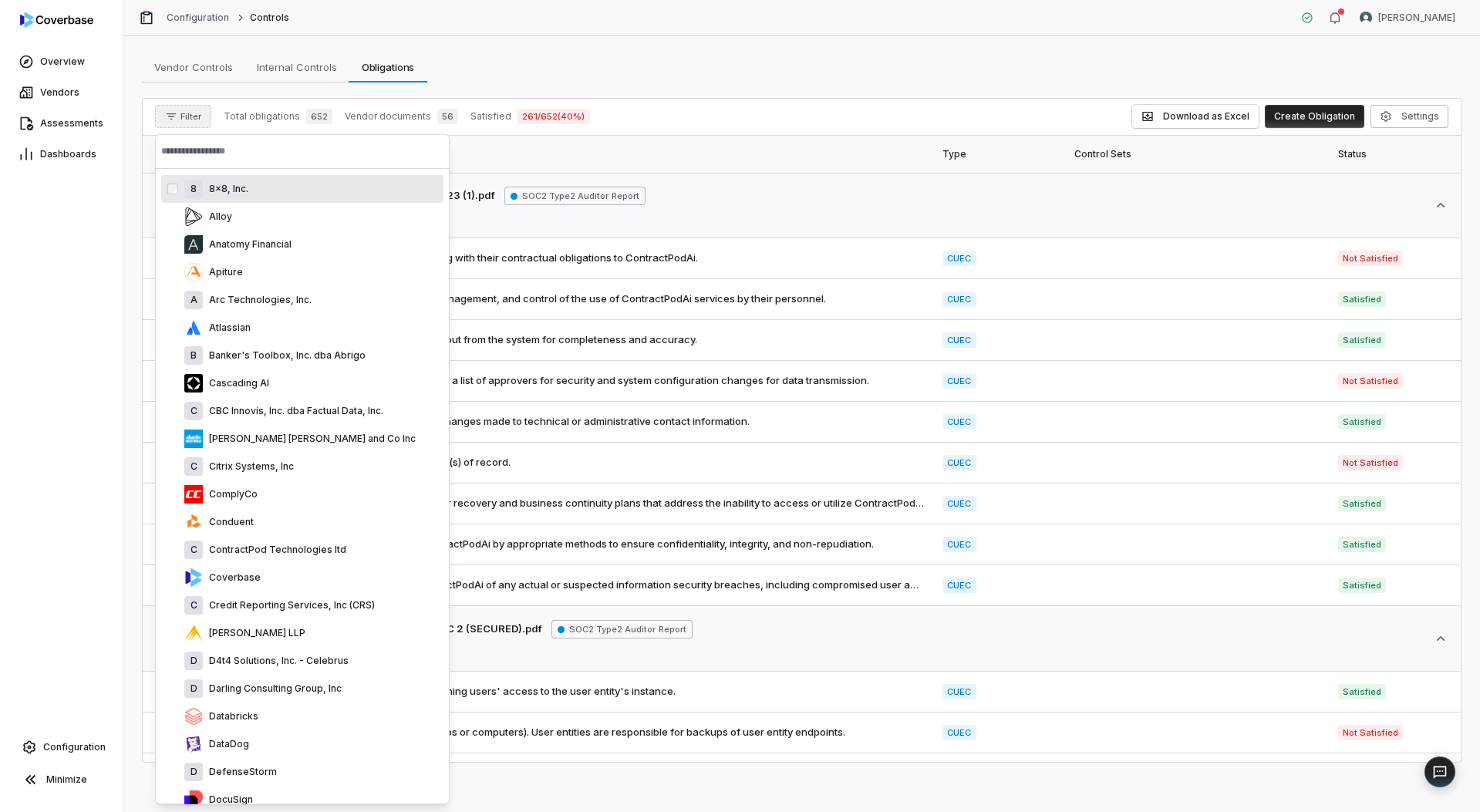
click at [220, 150] on input "text" at bounding box center [302, 151] width 283 height 34
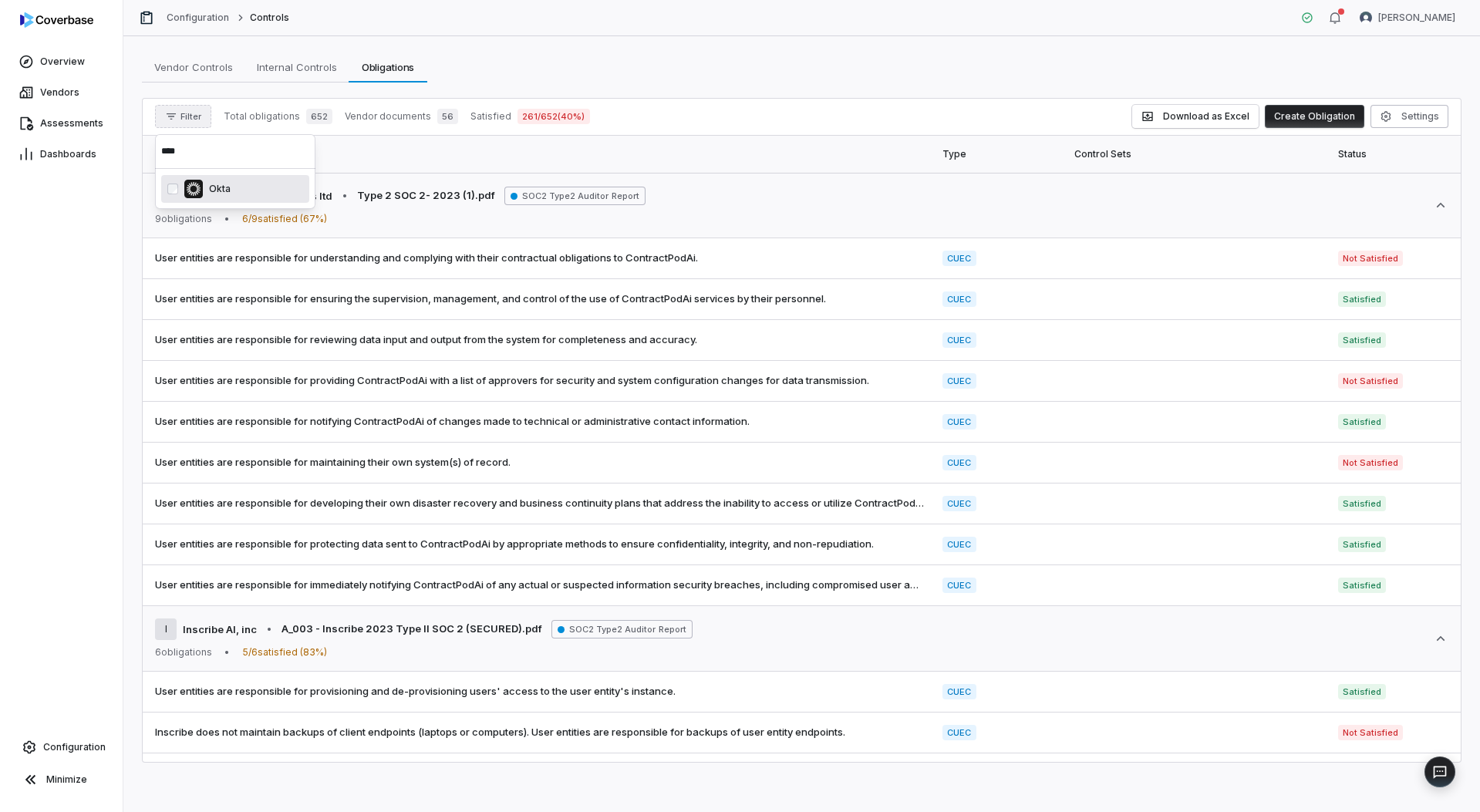
type input "****"
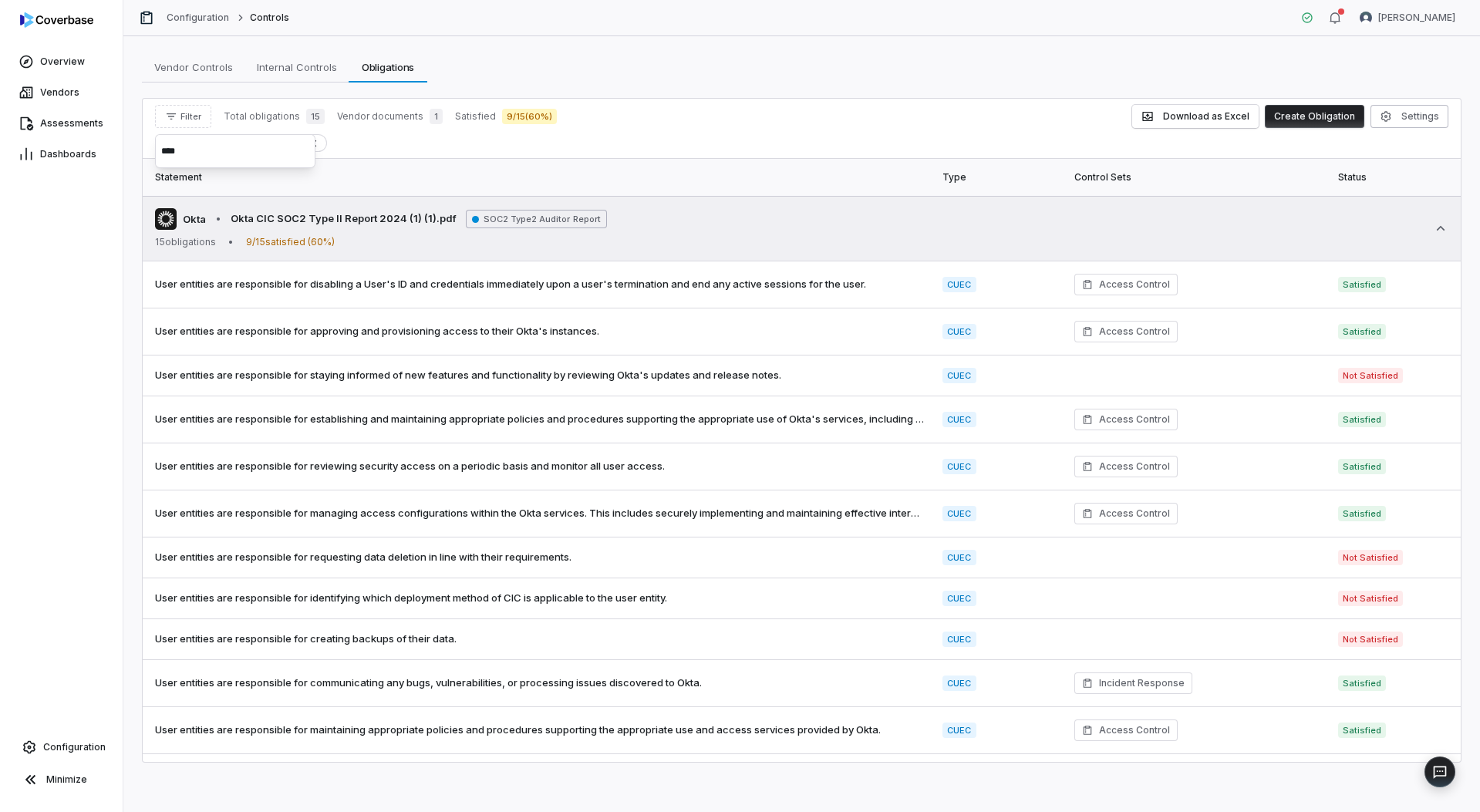
click at [834, 202] on td "Okta • Okta CIC SOC2 Type II Report 2024 (1) (1).pdf SOC2 Type2 Auditor Report …" at bounding box center [801, 228] width 1318 height 66
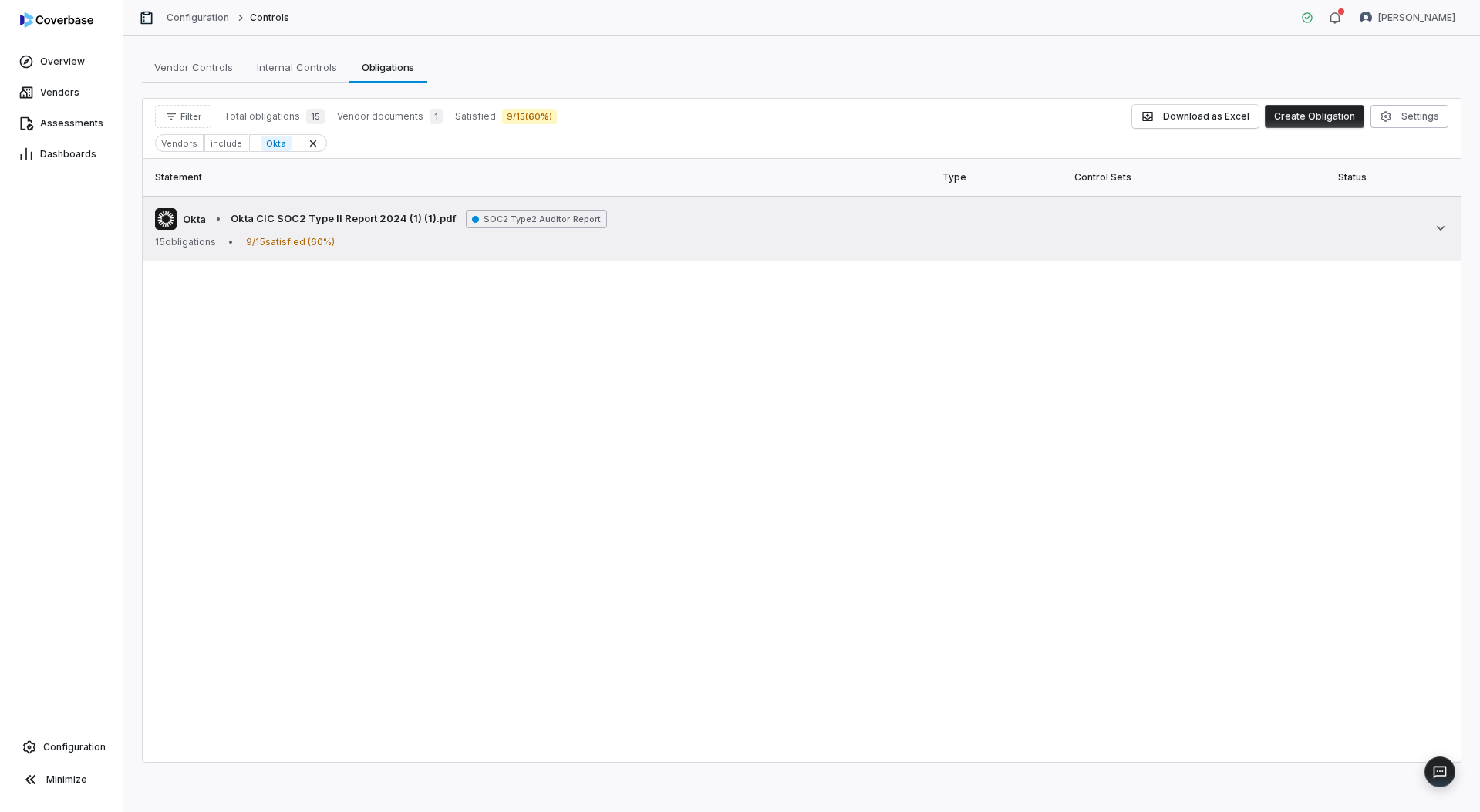
click at [833, 202] on td "Okta • Okta CIC SOC2 Type II Report 2024 (1) (1).pdf SOC2 Type2 Auditor Report …" at bounding box center [801, 227] width 1318 height 65
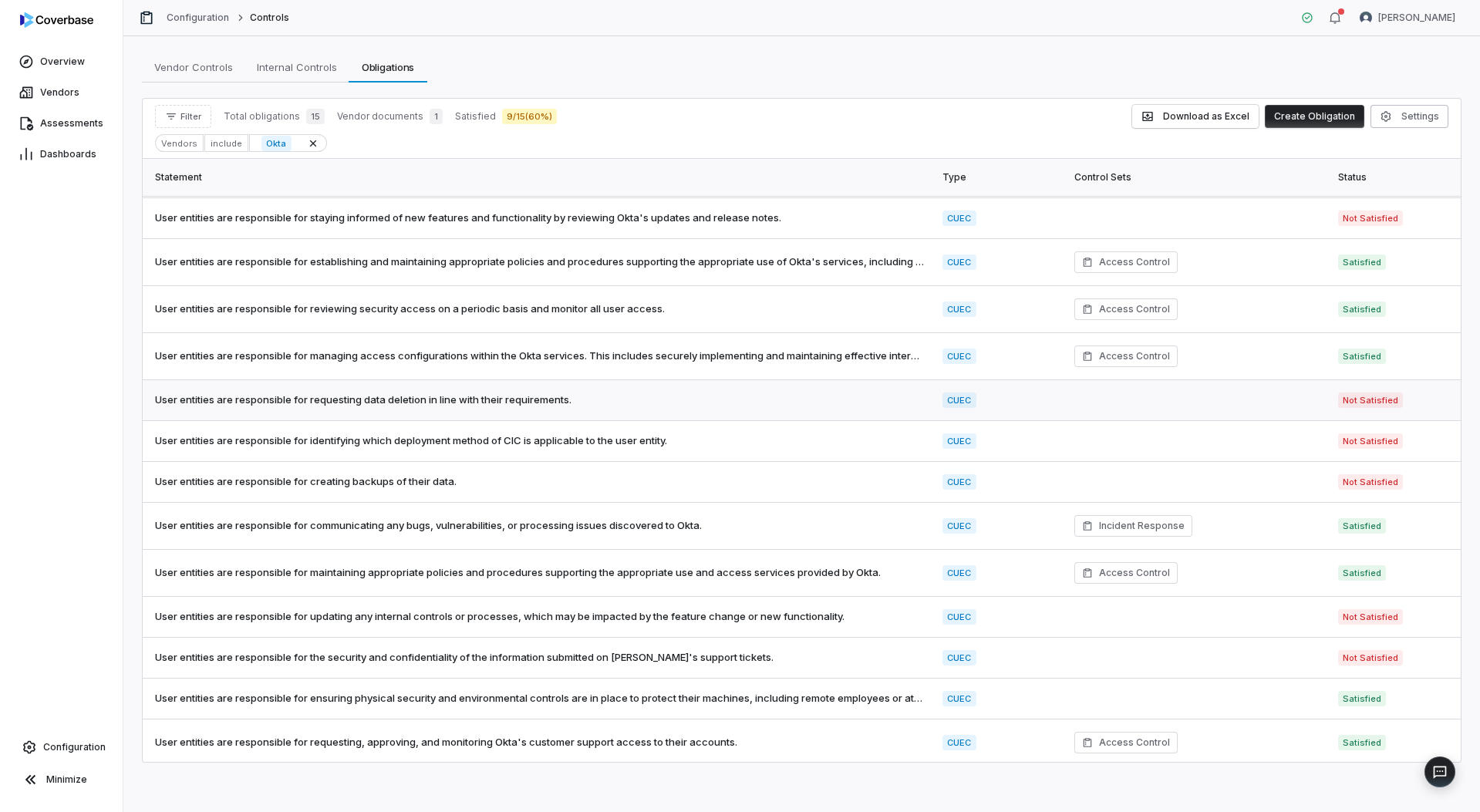
scroll to position [161, 0]
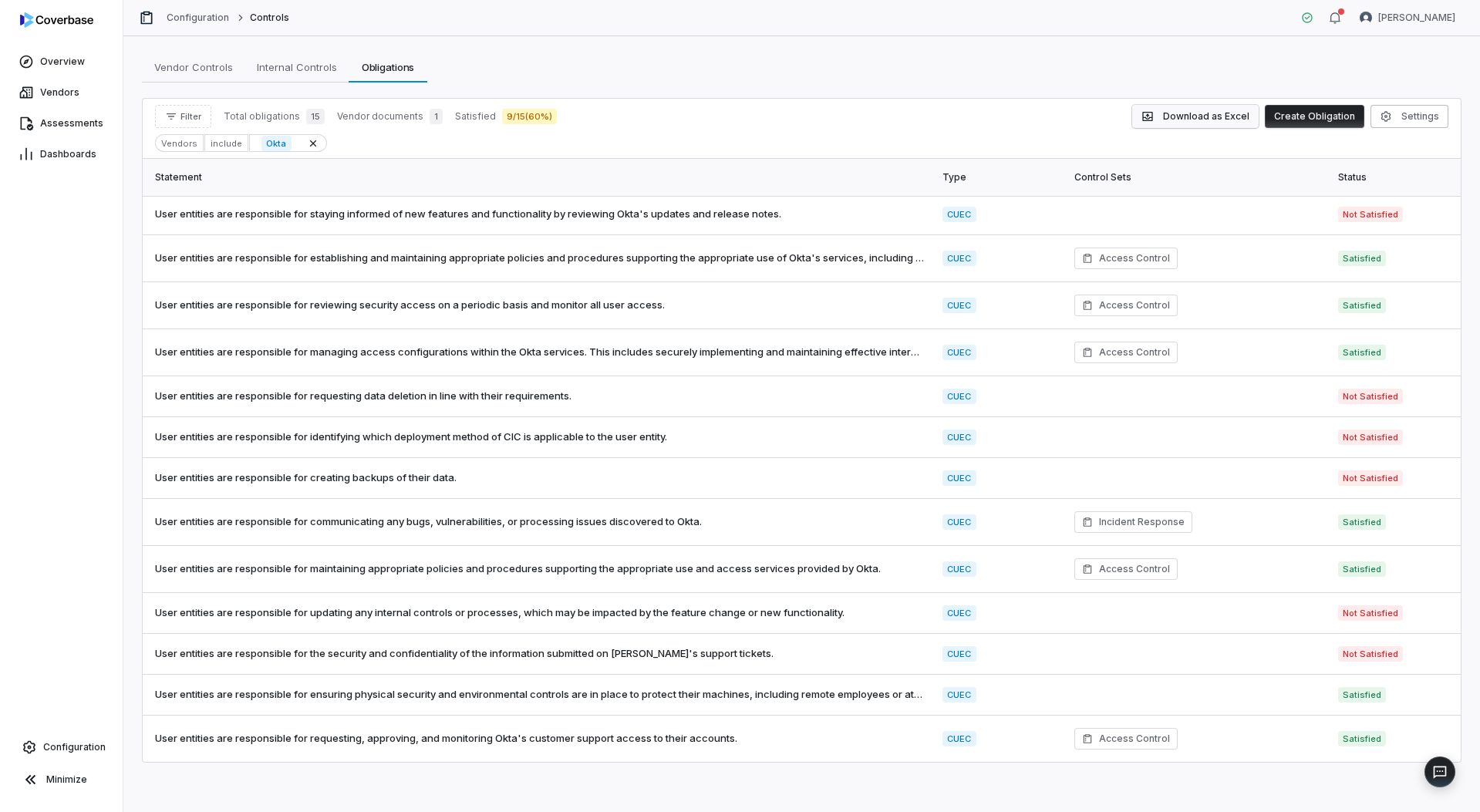
click at [1179, 121] on button "Download as Excel" at bounding box center [1196, 116] width 126 height 23
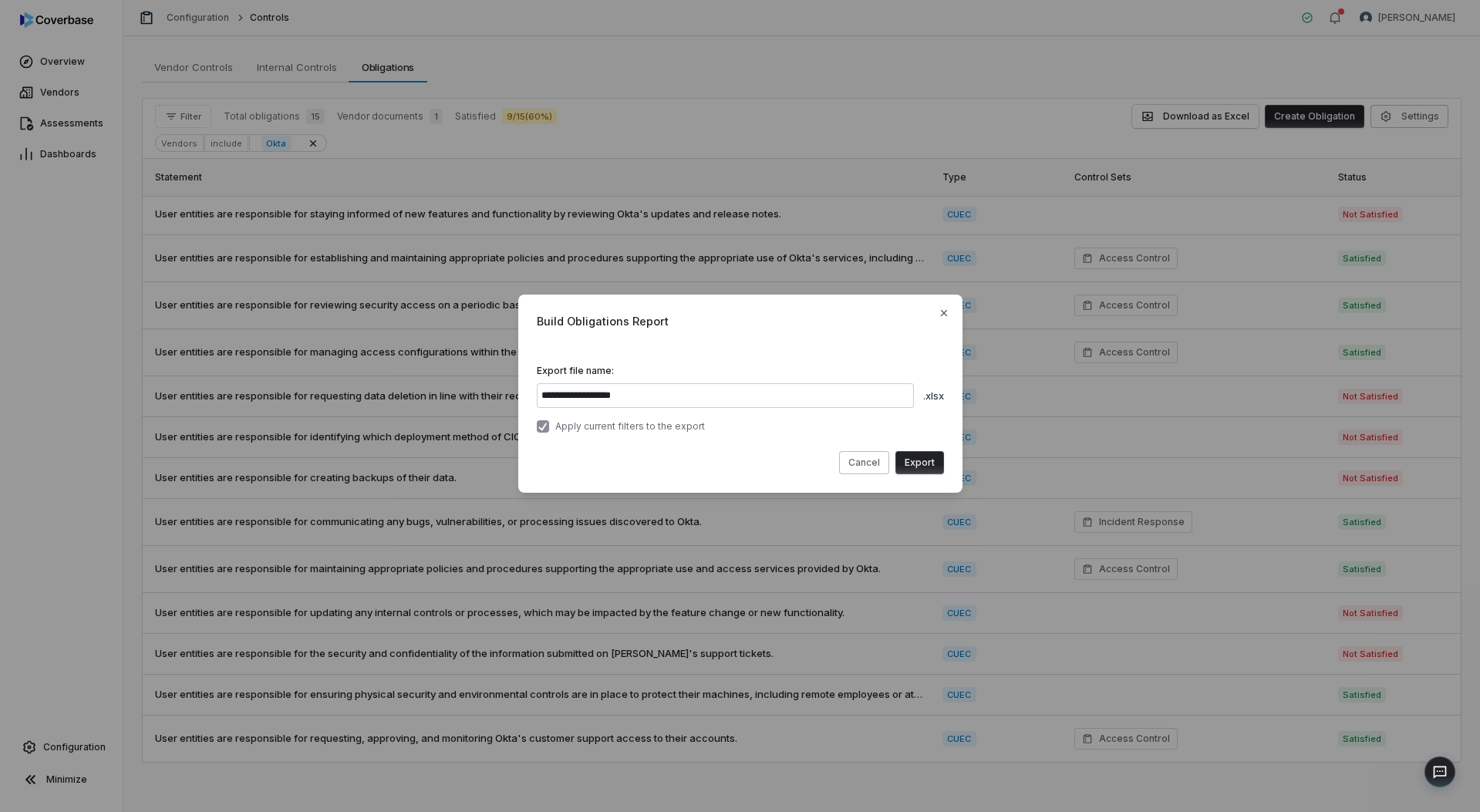
click at [923, 463] on button "Export" at bounding box center [919, 463] width 49 height 23
